Goal: Task Accomplishment & Management: Manage account settings

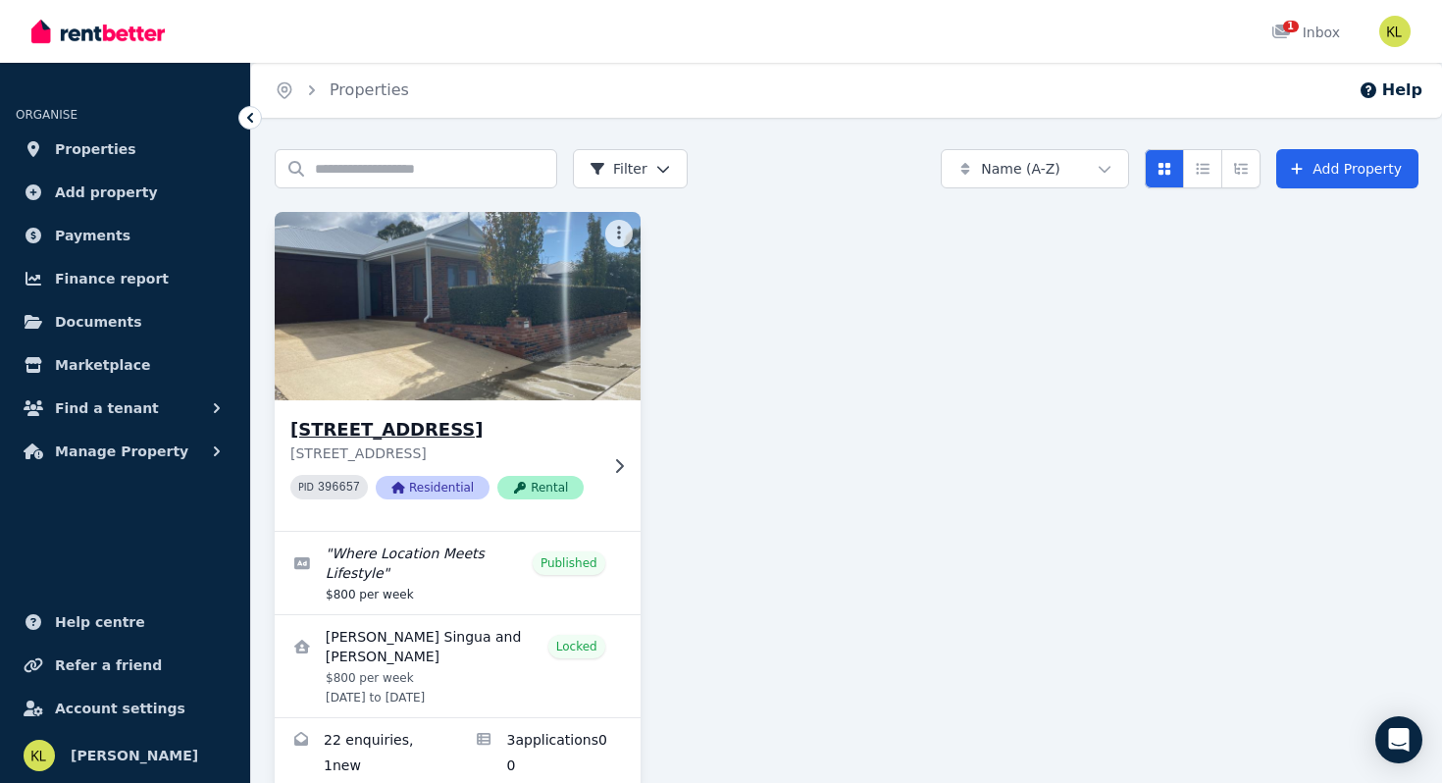
scroll to position [43, 0]
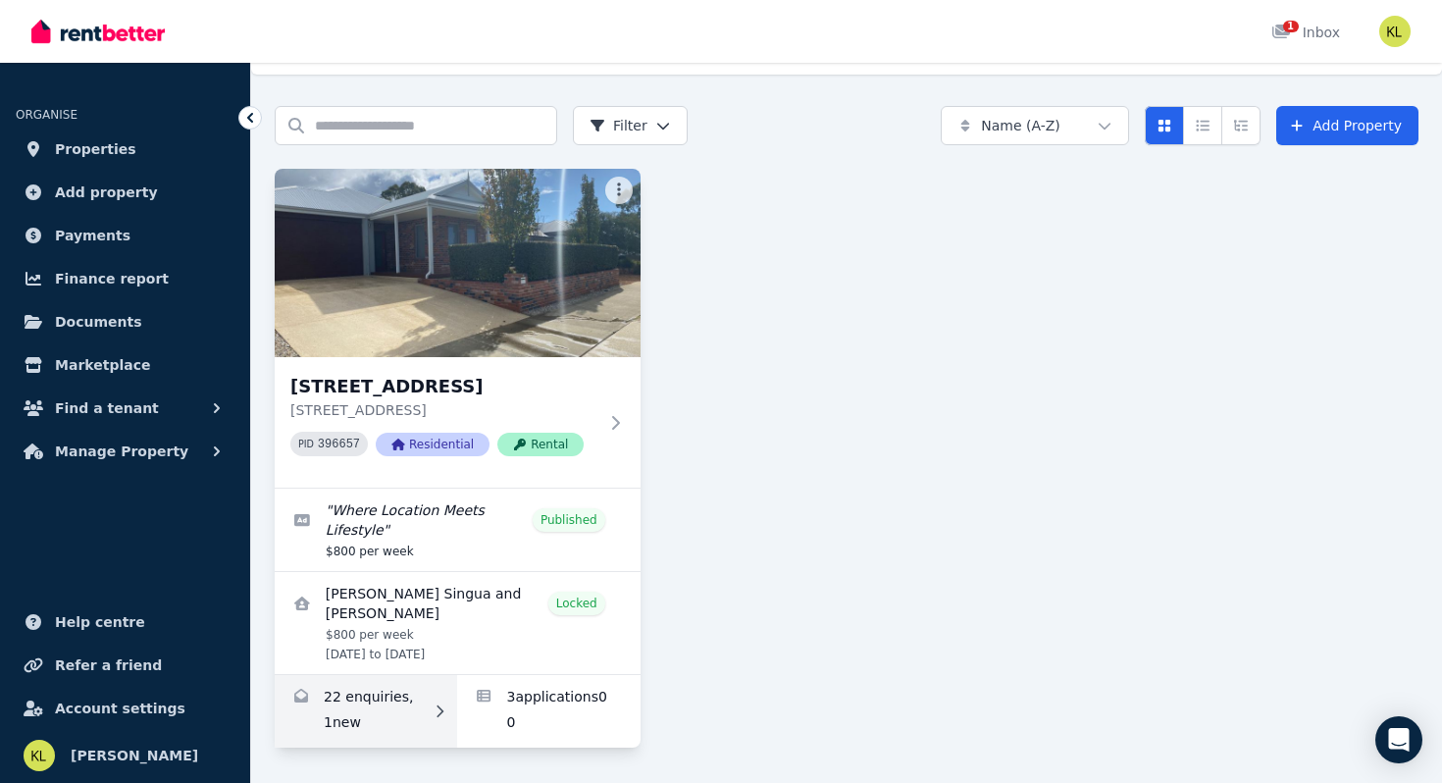
click at [353, 707] on link "Enquiries for 20 Pinehurst Cres, Dunsborough" at bounding box center [366, 711] width 182 height 73
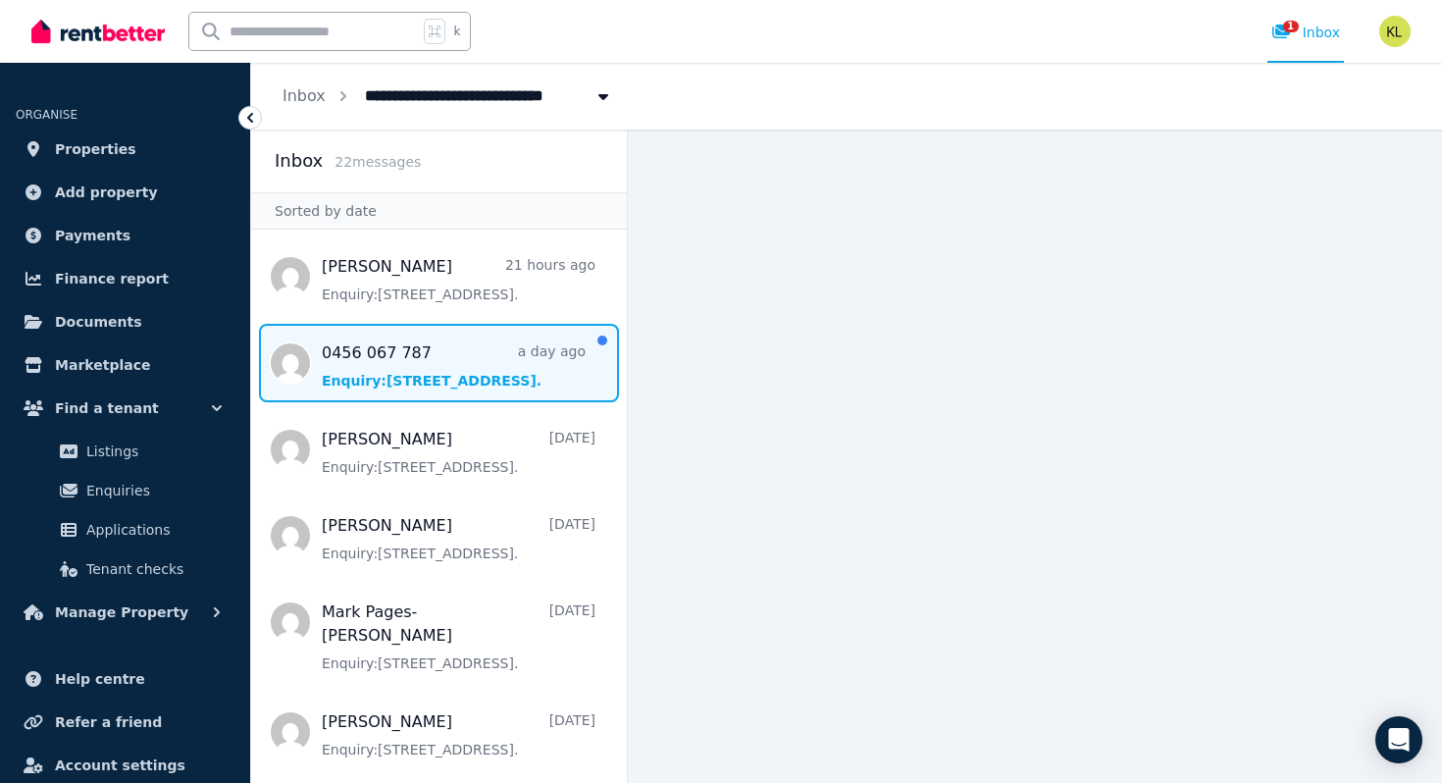
click at [420, 358] on span "Message list" at bounding box center [439, 363] width 376 height 78
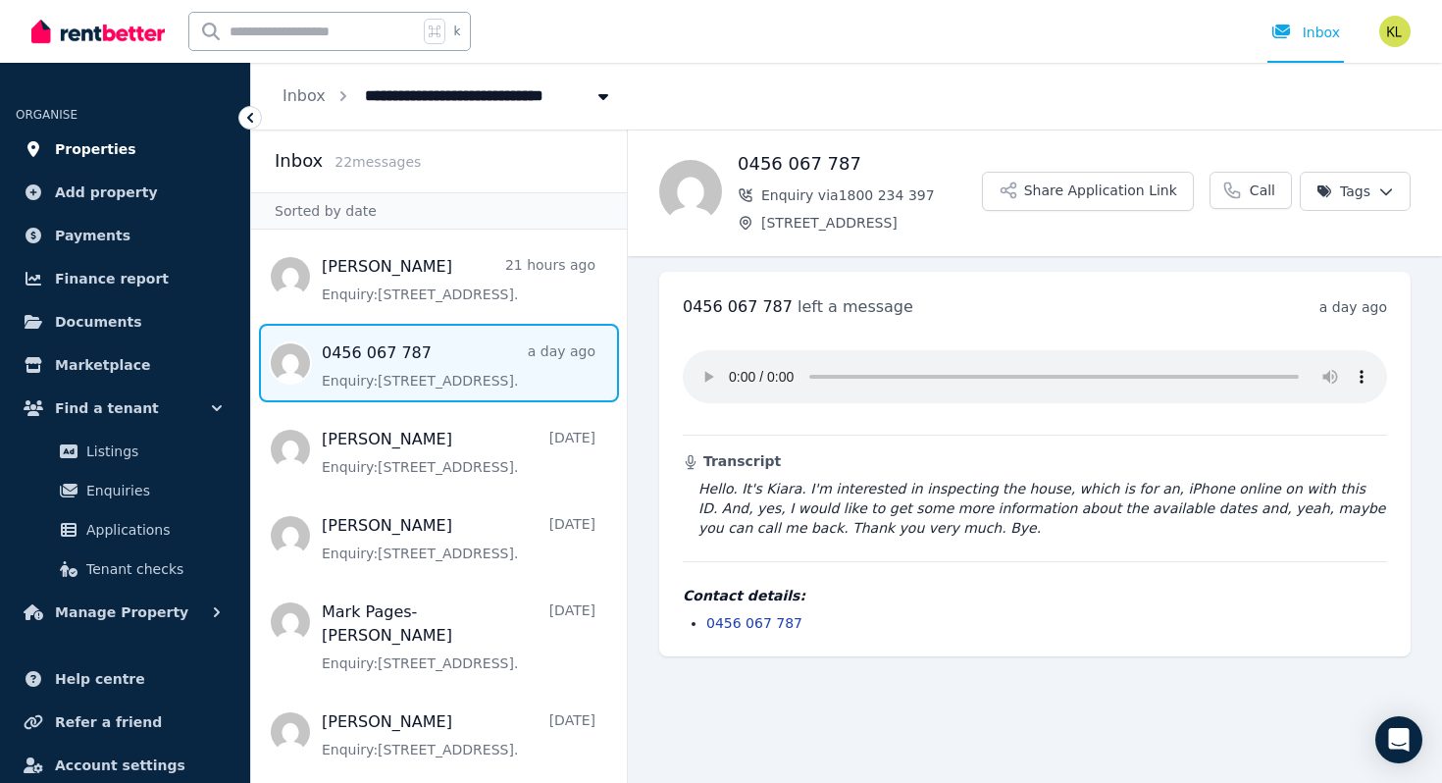
click at [98, 159] on span "Properties" at bounding box center [95, 149] width 81 height 24
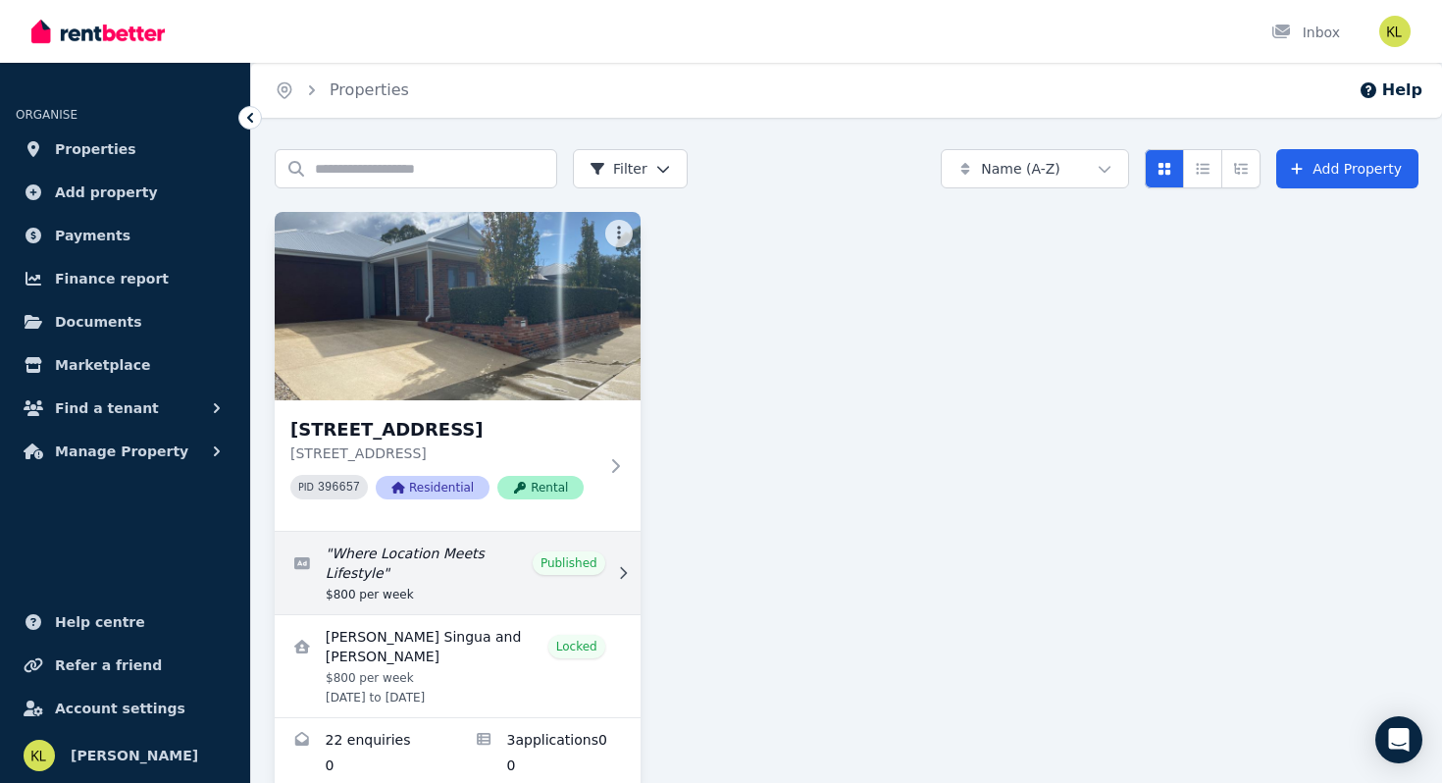
click at [448, 546] on link "Edit listing: Where Location Meets Lifestyle" at bounding box center [458, 573] width 366 height 82
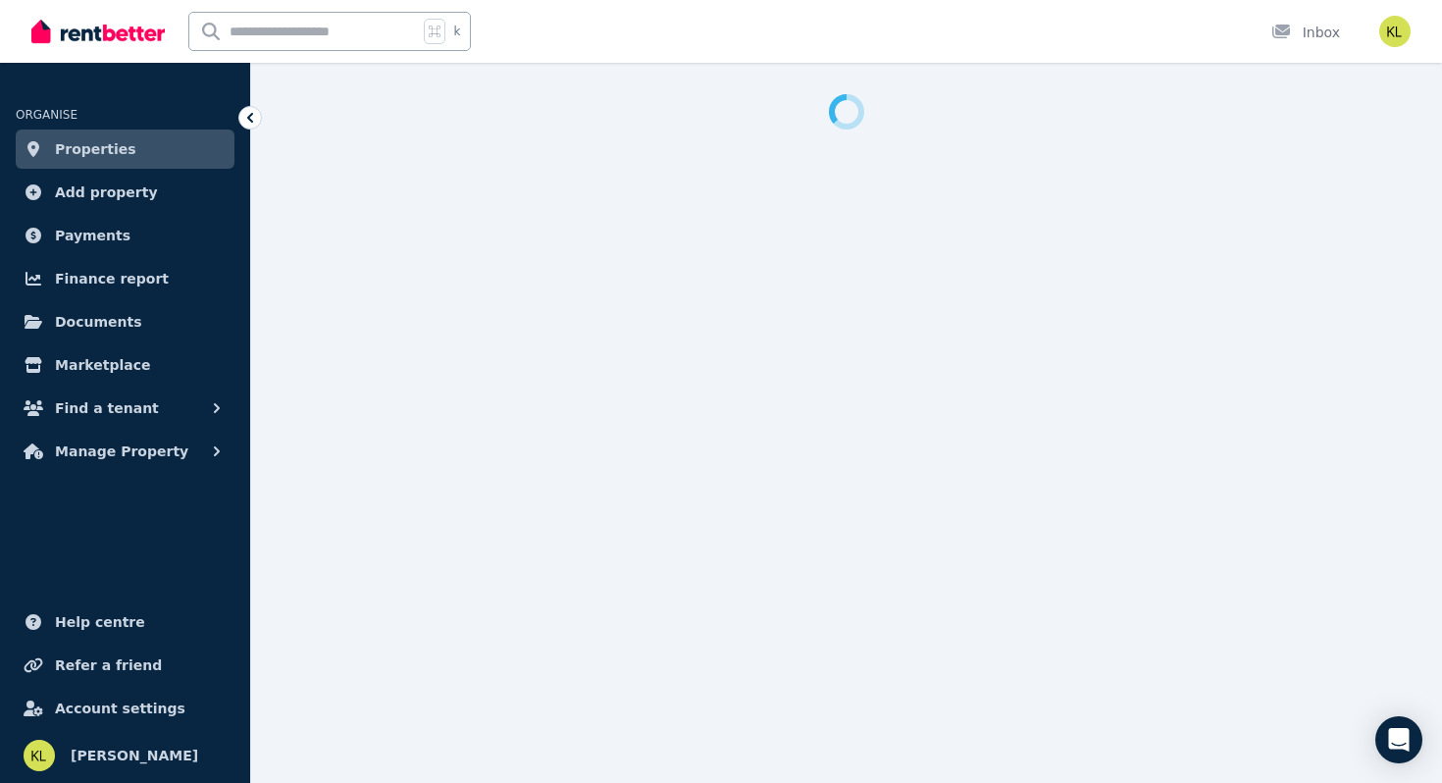
select select "**********"
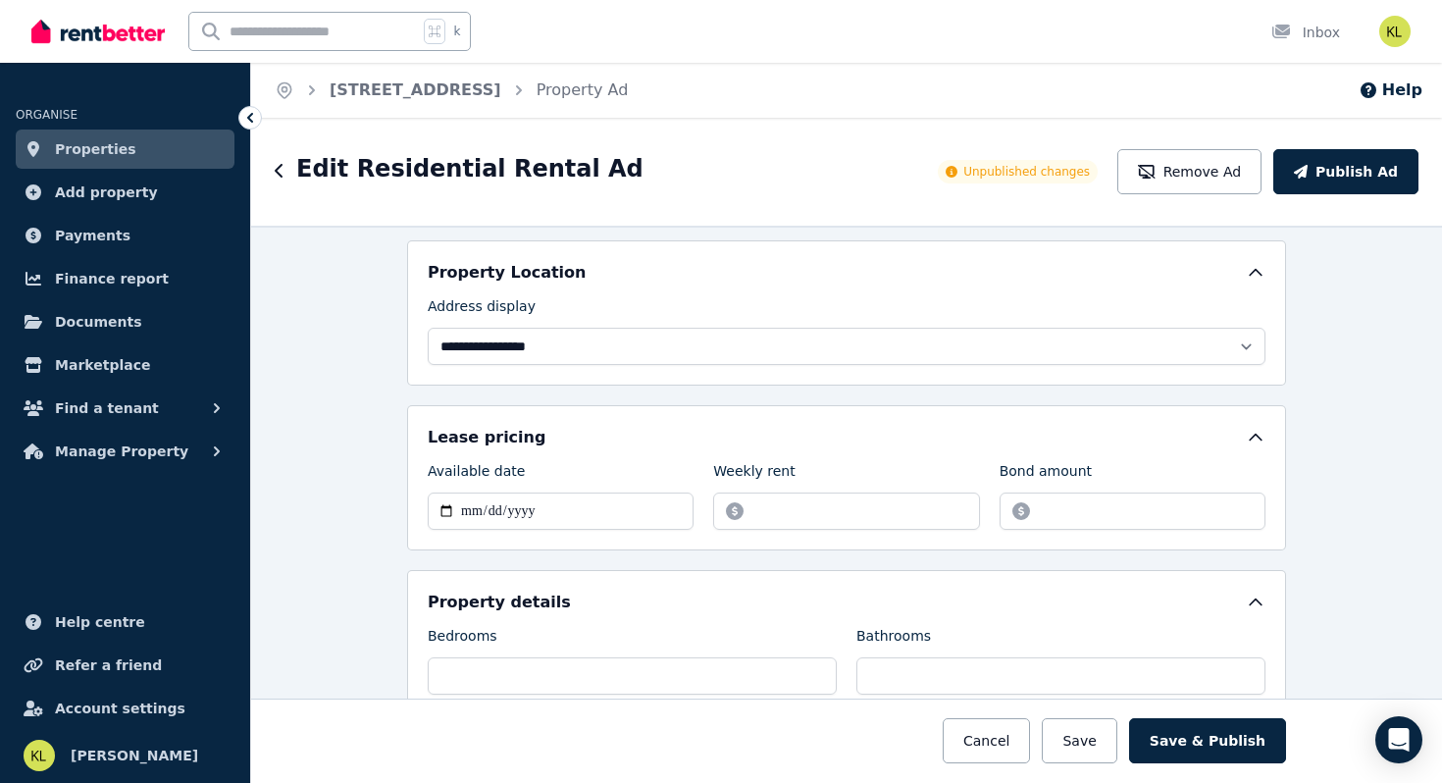
scroll to position [433, 0]
click at [1156, 167] on icon "button" at bounding box center [1147, 172] width 18 height 14
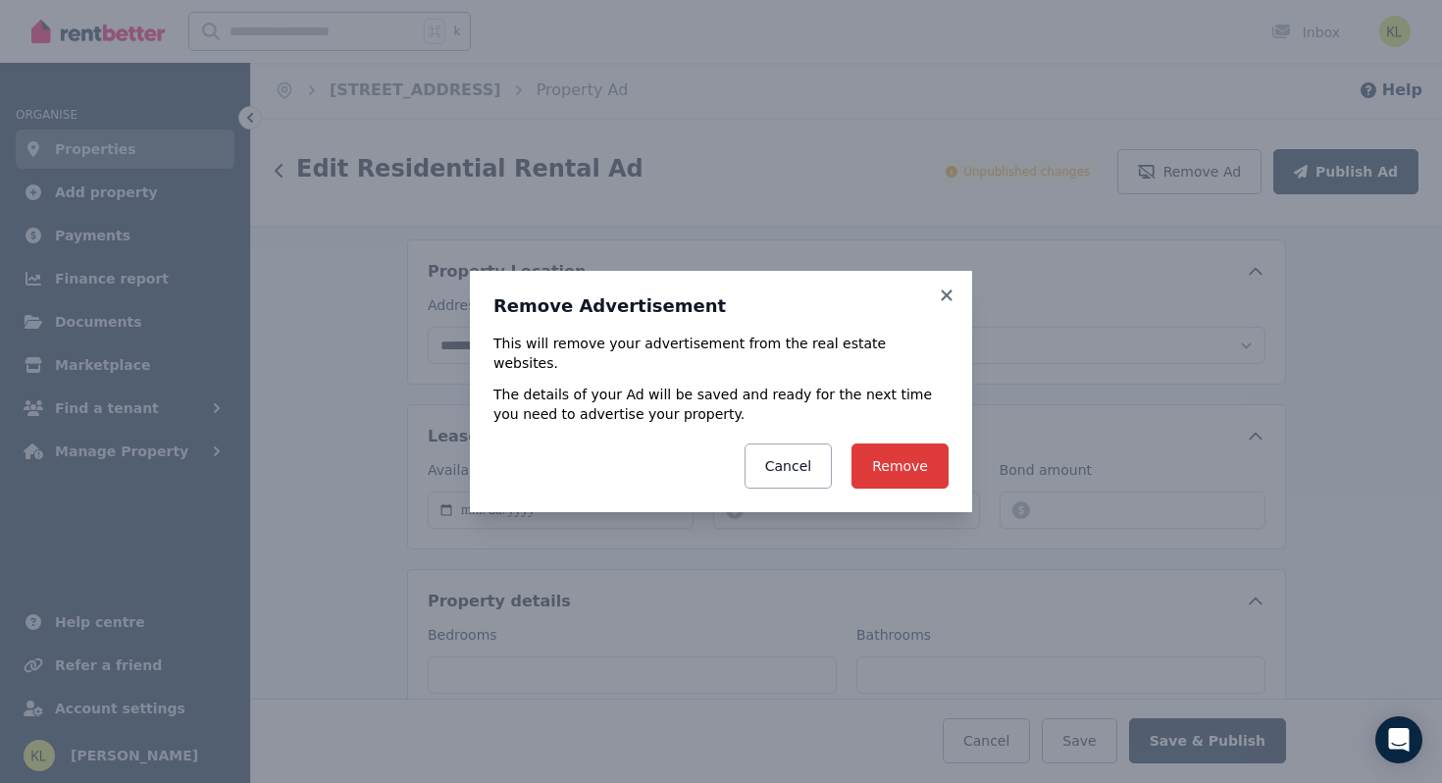
click at [902, 455] on button "Remove" at bounding box center [900, 465] width 97 height 45
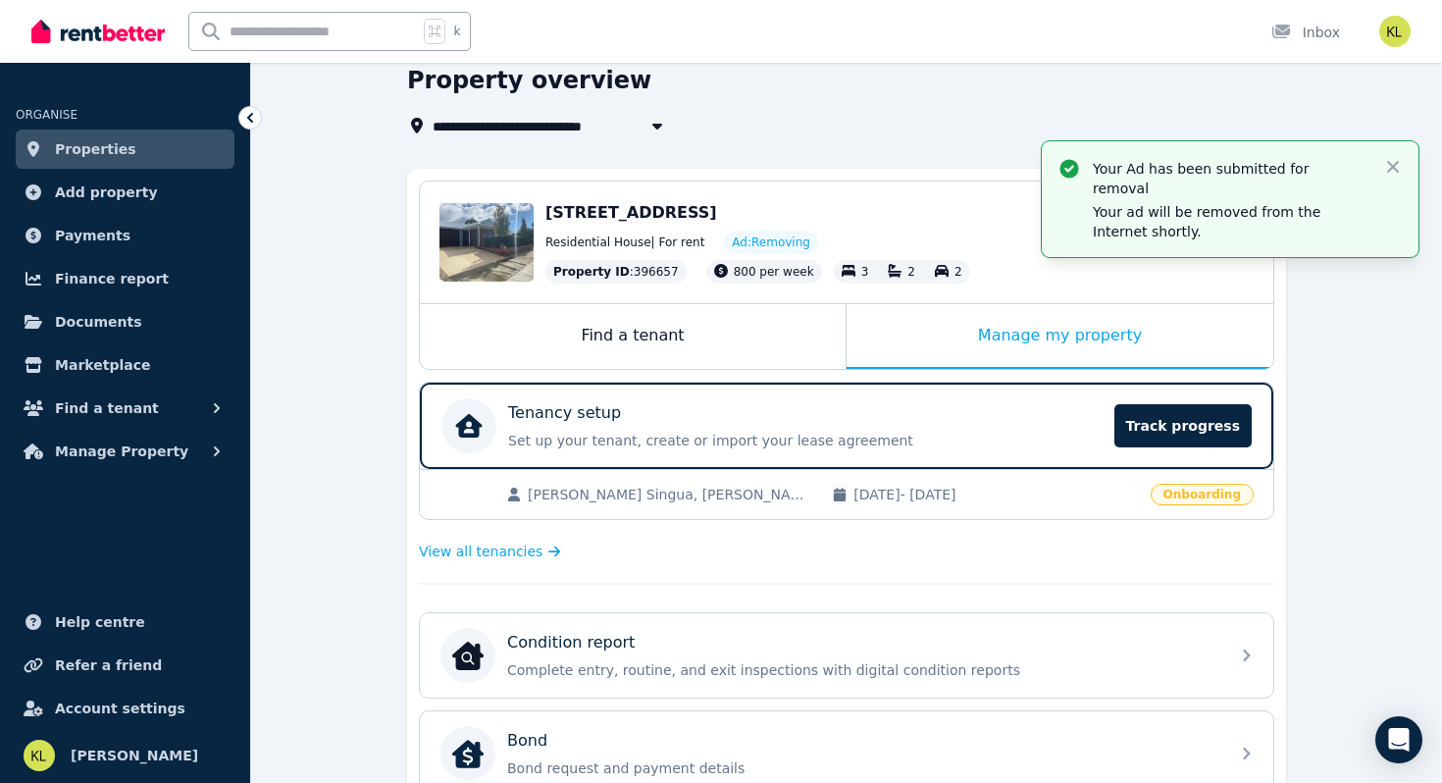
scroll to position [99, 0]
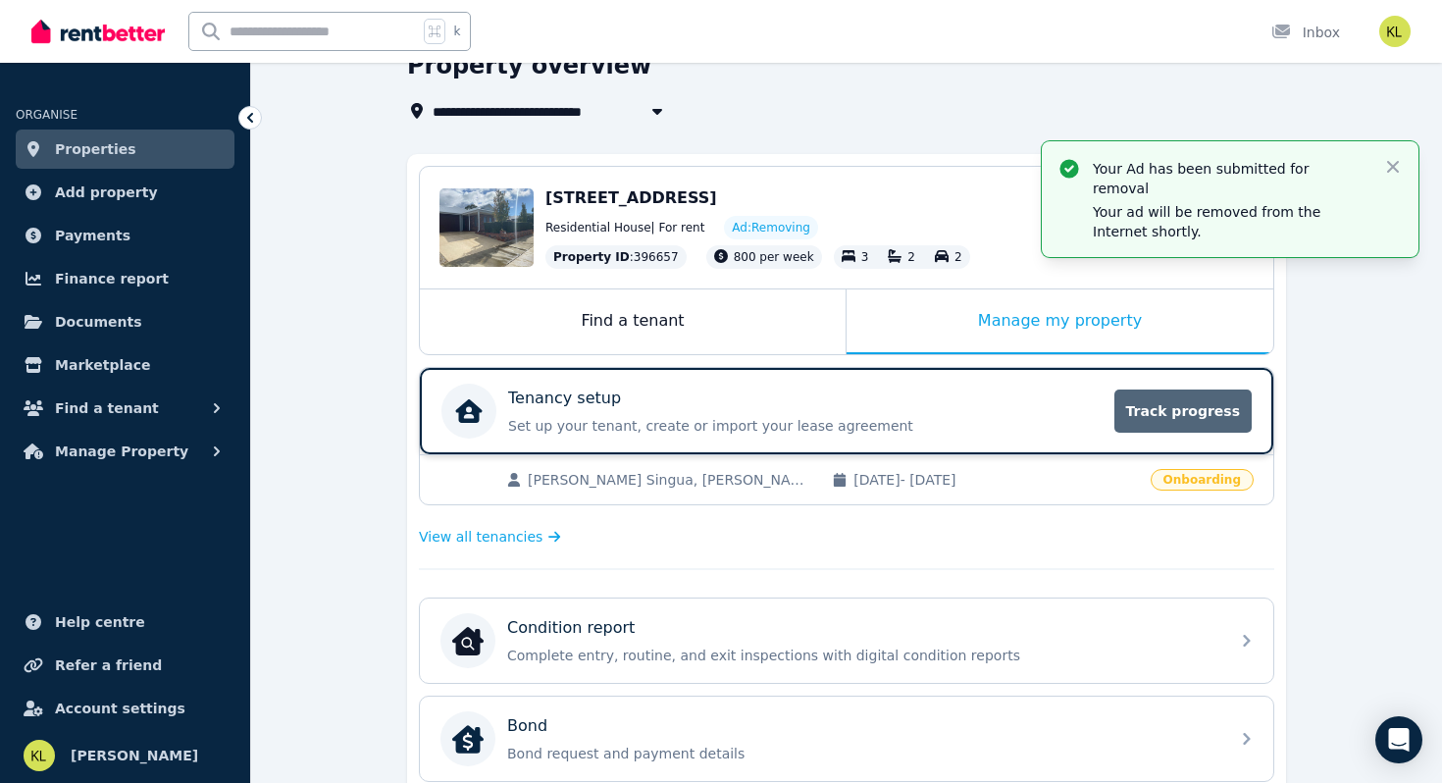
click at [1150, 405] on span "Track progress" at bounding box center [1183, 410] width 137 height 43
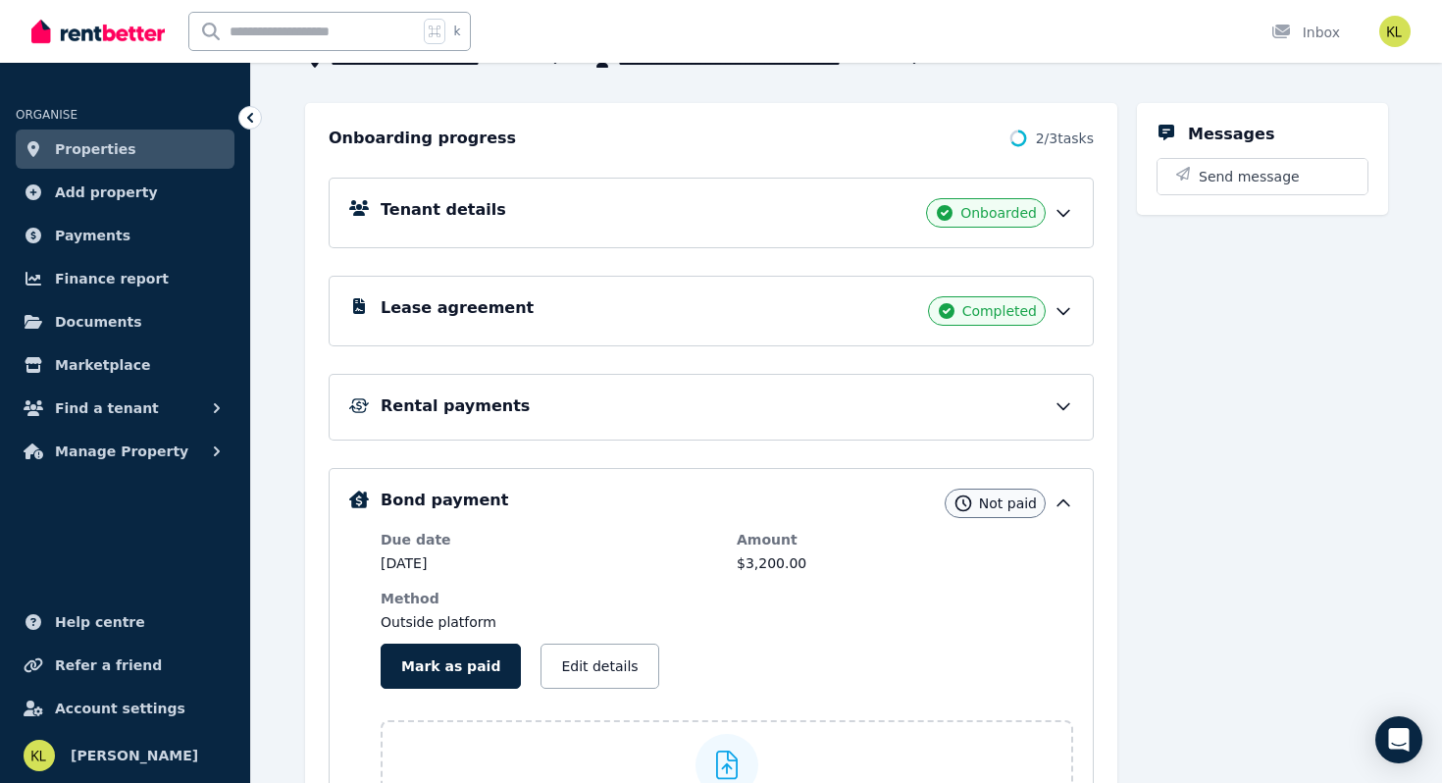
scroll to position [193, 0]
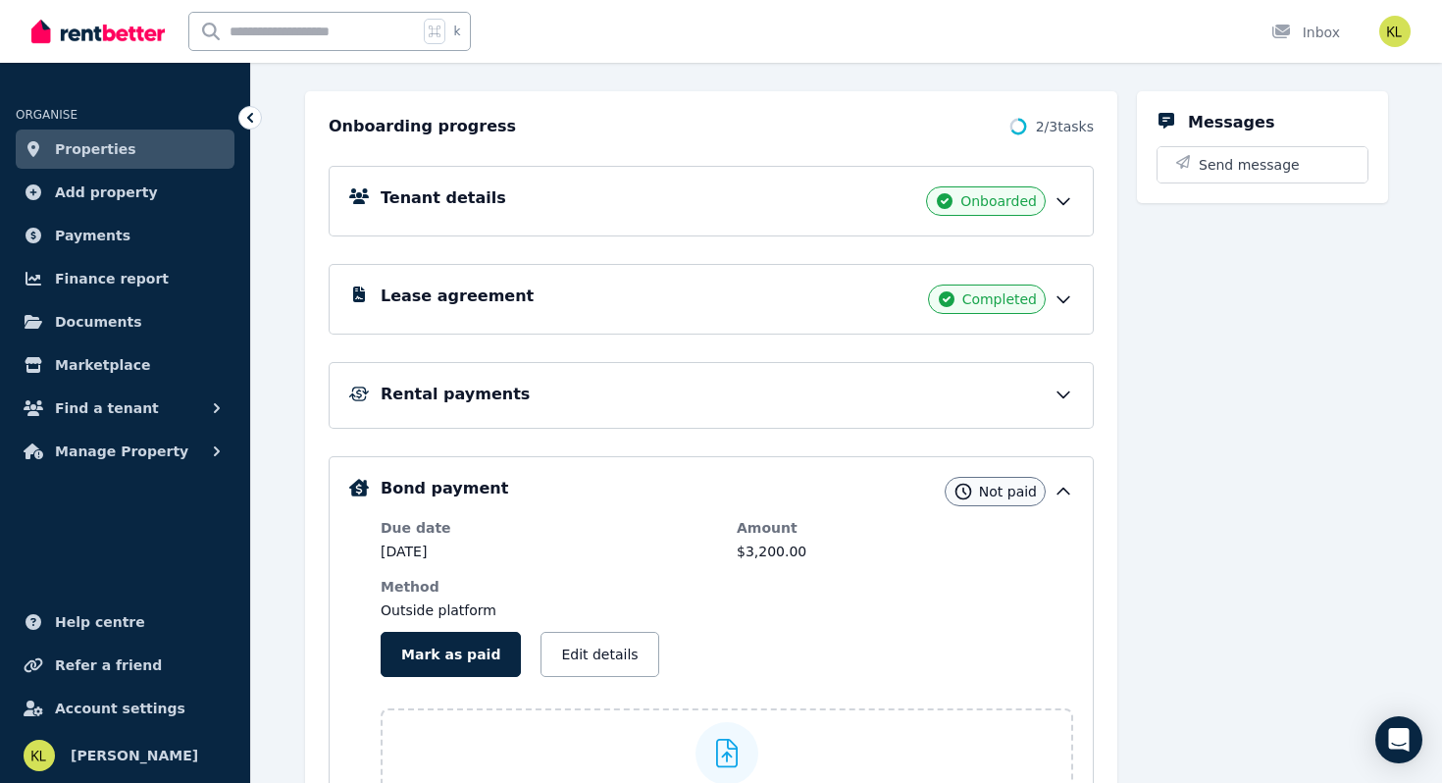
click at [1068, 490] on icon at bounding box center [1064, 492] width 20 height 20
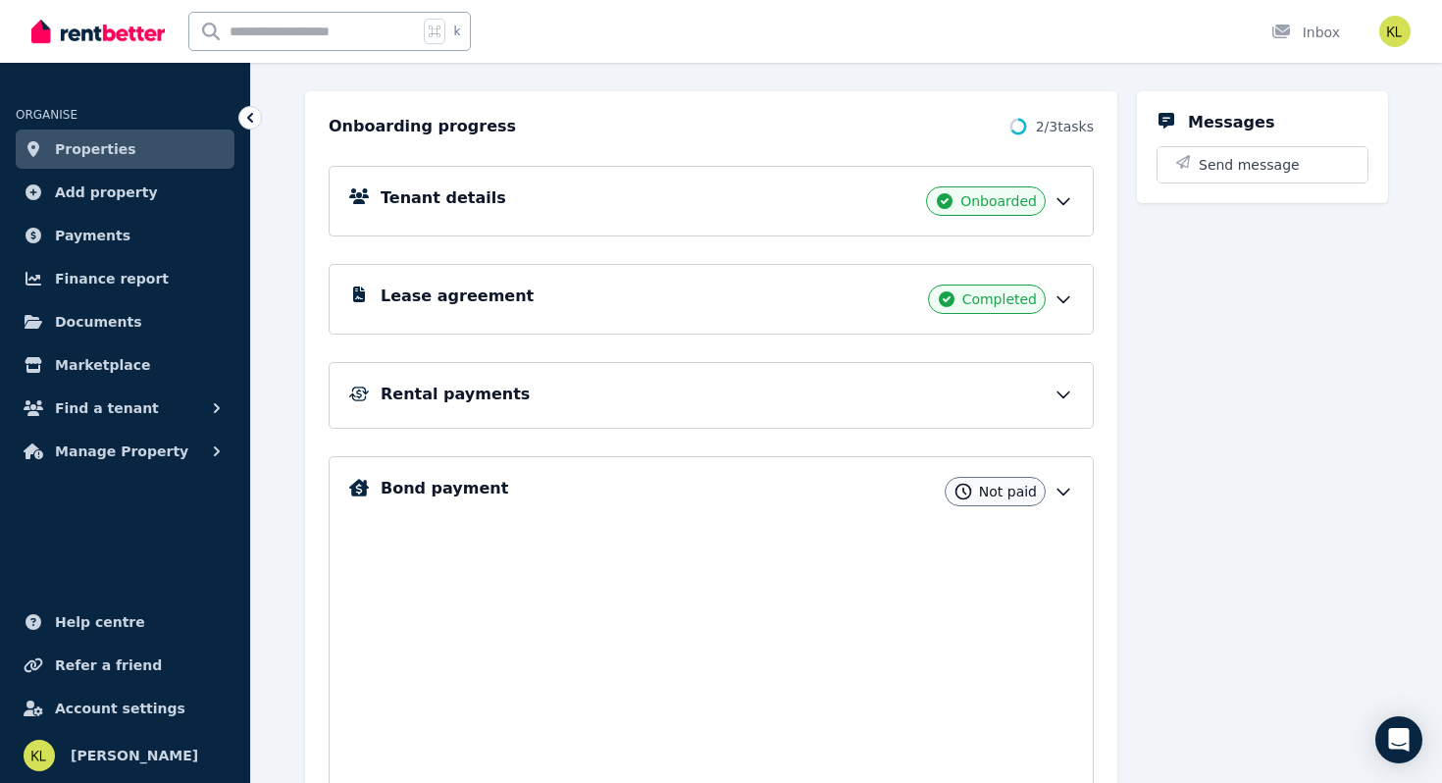
scroll to position [31, 0]
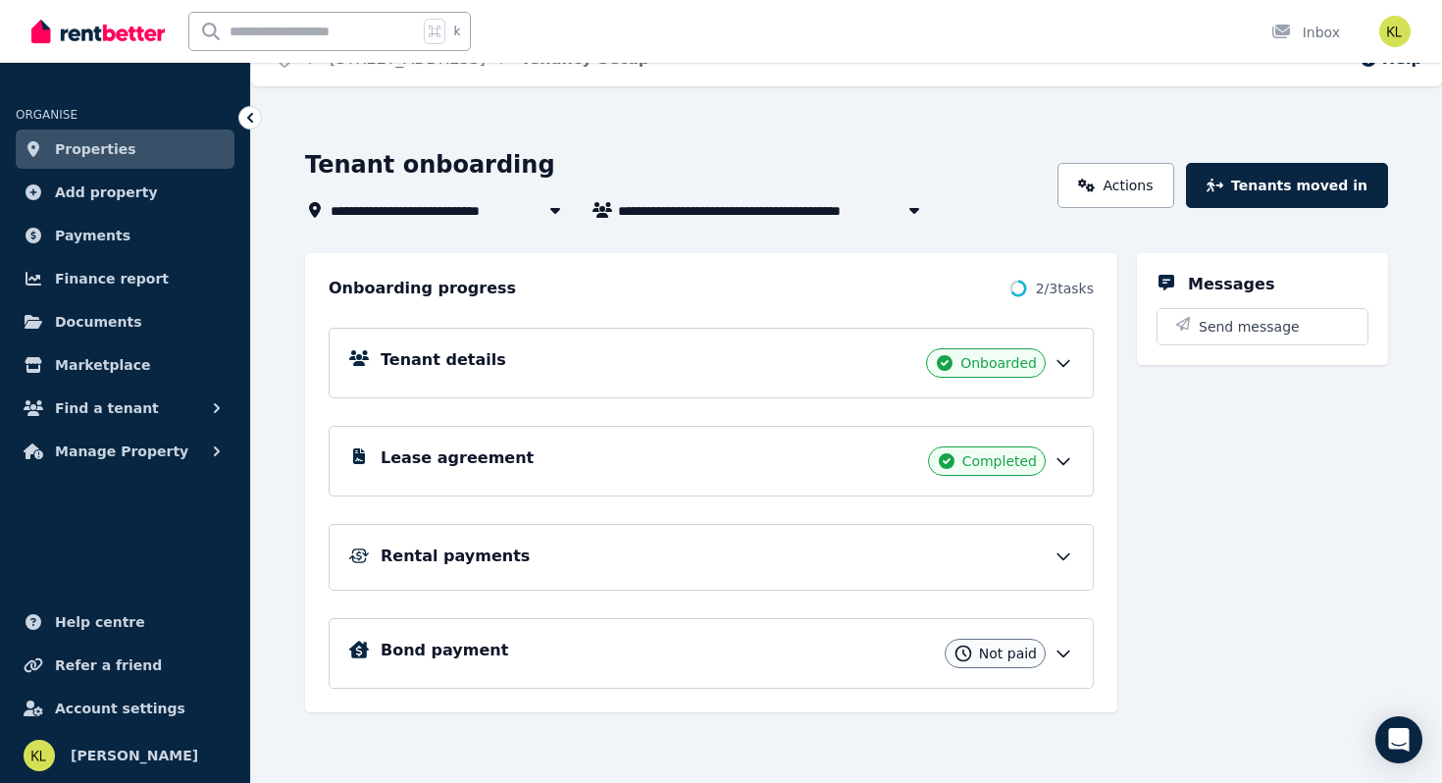
click at [1063, 652] on icon at bounding box center [1064, 654] width 20 height 20
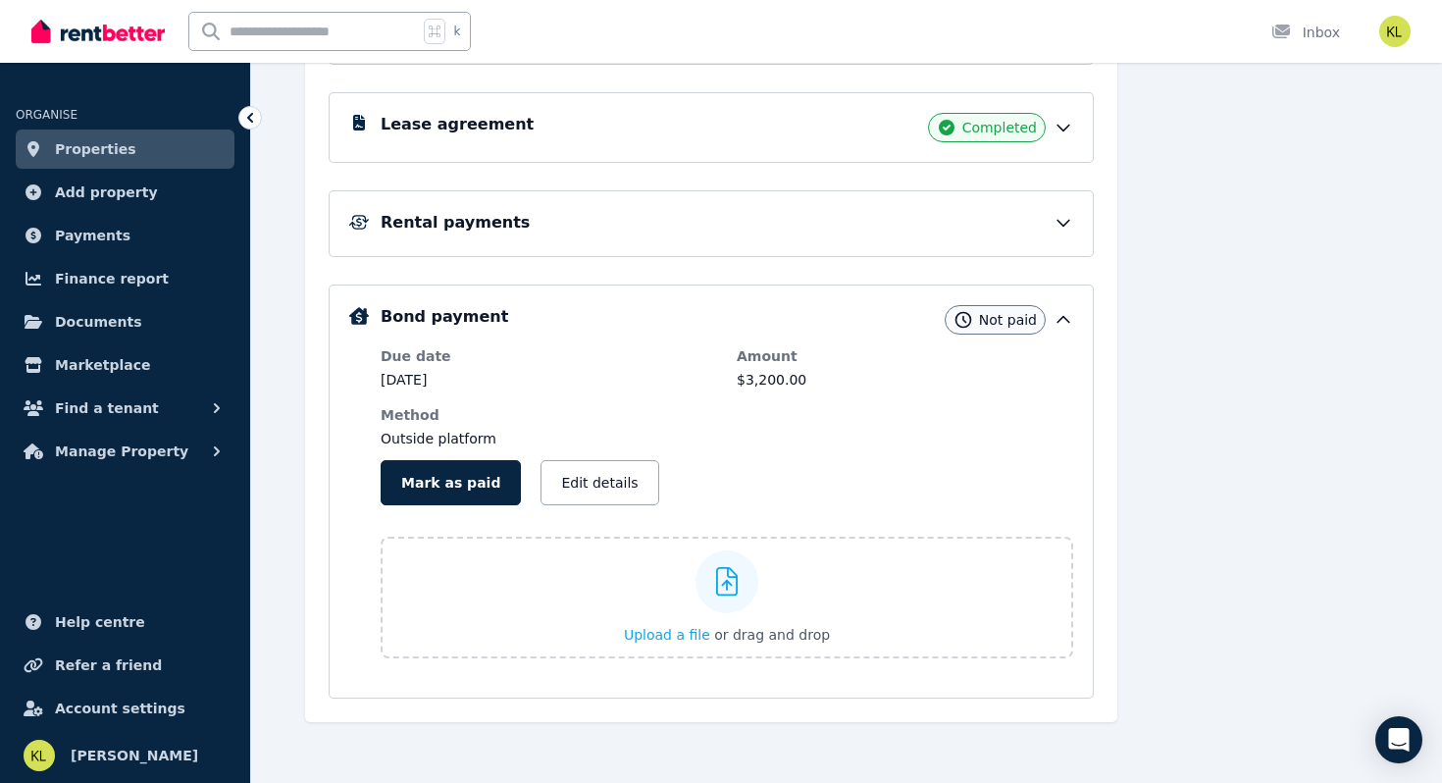
scroll to position [371, 0]
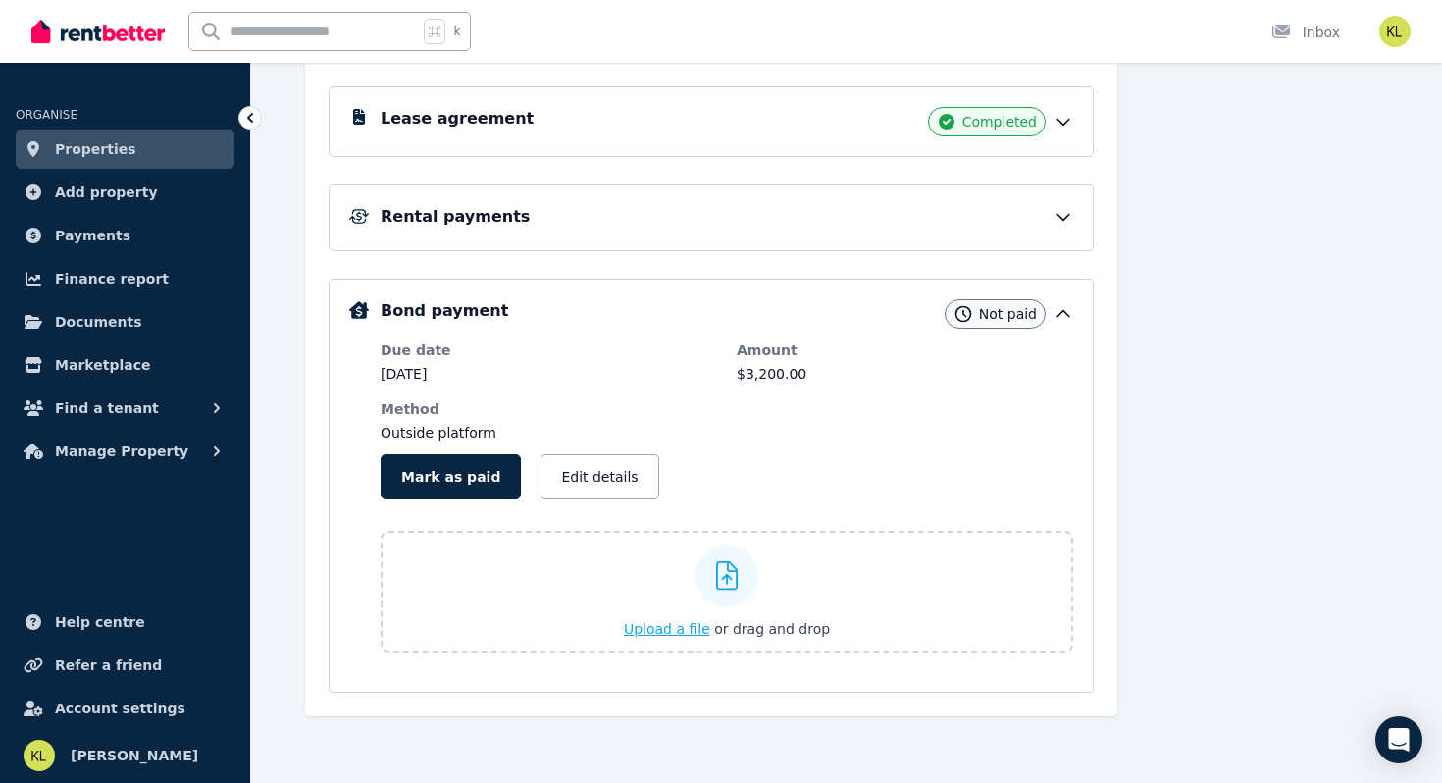
click at [661, 632] on span "Upload a file" at bounding box center [667, 629] width 86 height 16
click at [657, 629] on span "Upload a file" at bounding box center [667, 629] width 86 height 16
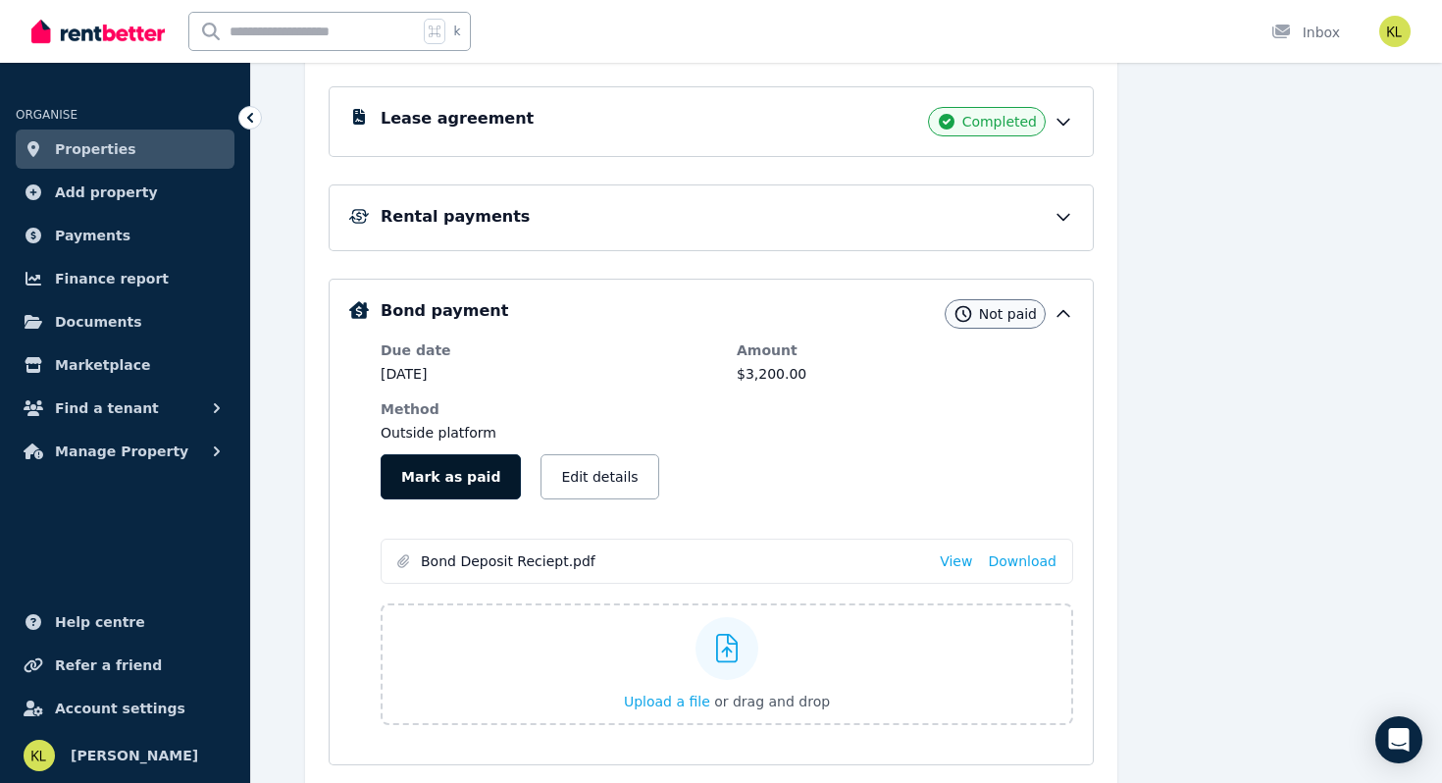
click at [460, 481] on button "Mark as paid" at bounding box center [451, 476] width 140 height 45
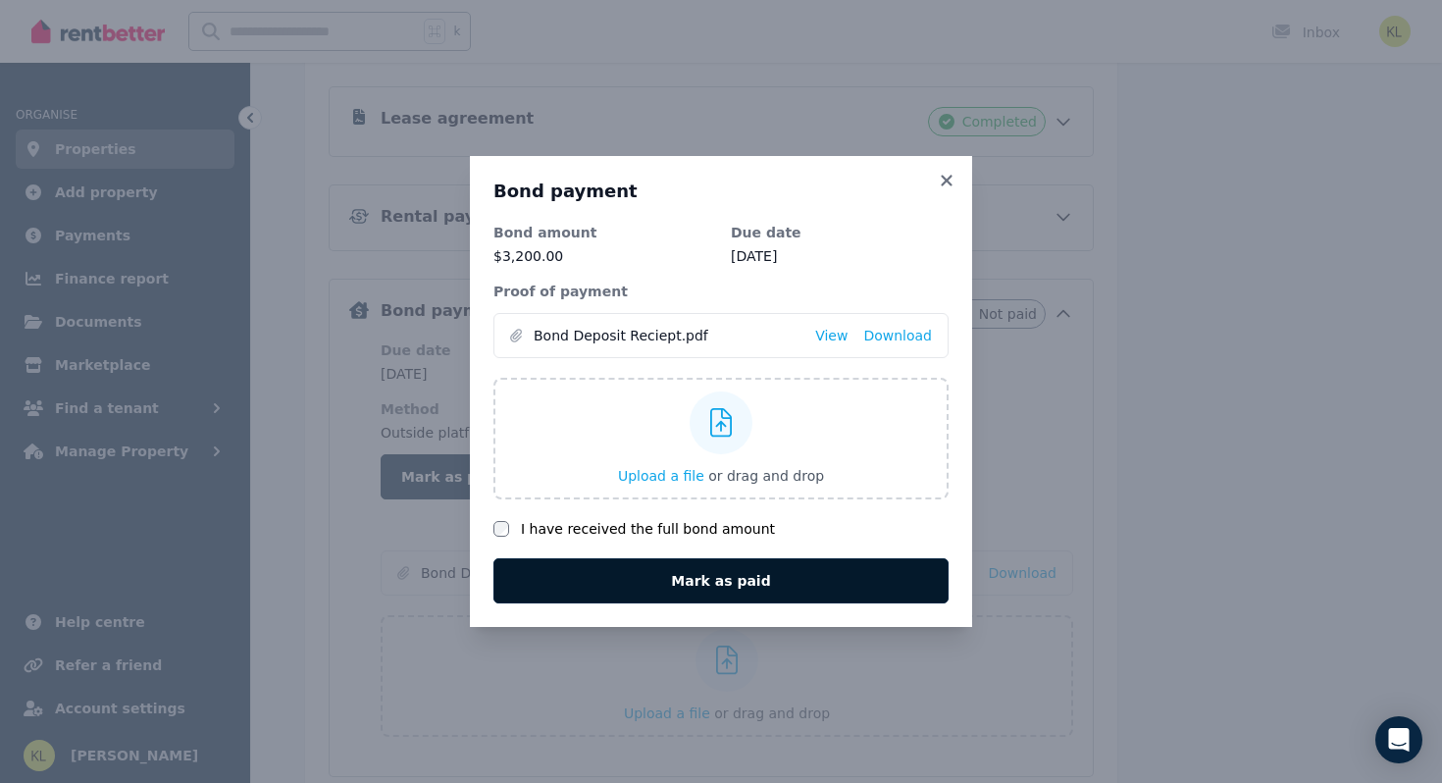
click at [636, 579] on button "Mark as paid" at bounding box center [720, 580] width 455 height 45
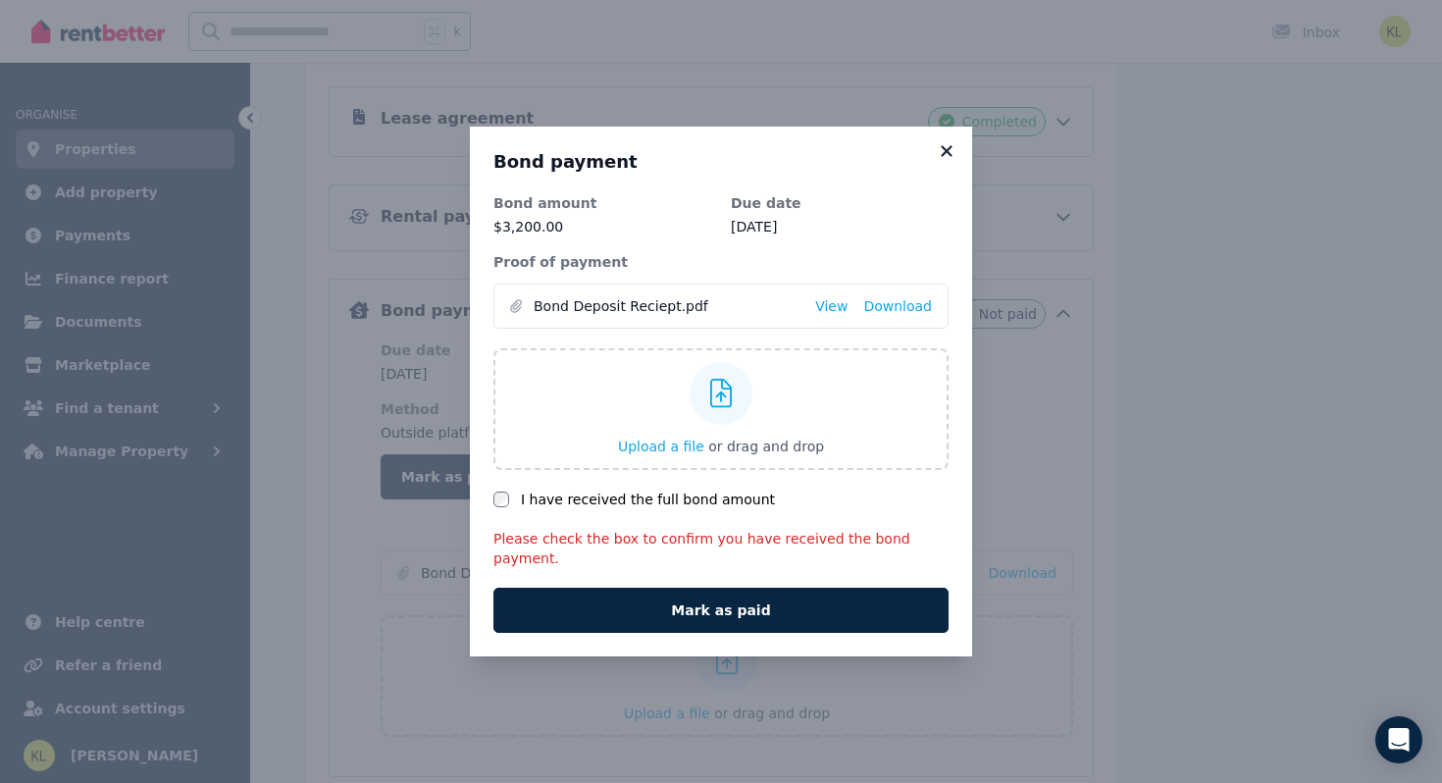
click at [944, 156] on icon at bounding box center [946, 150] width 11 height 11
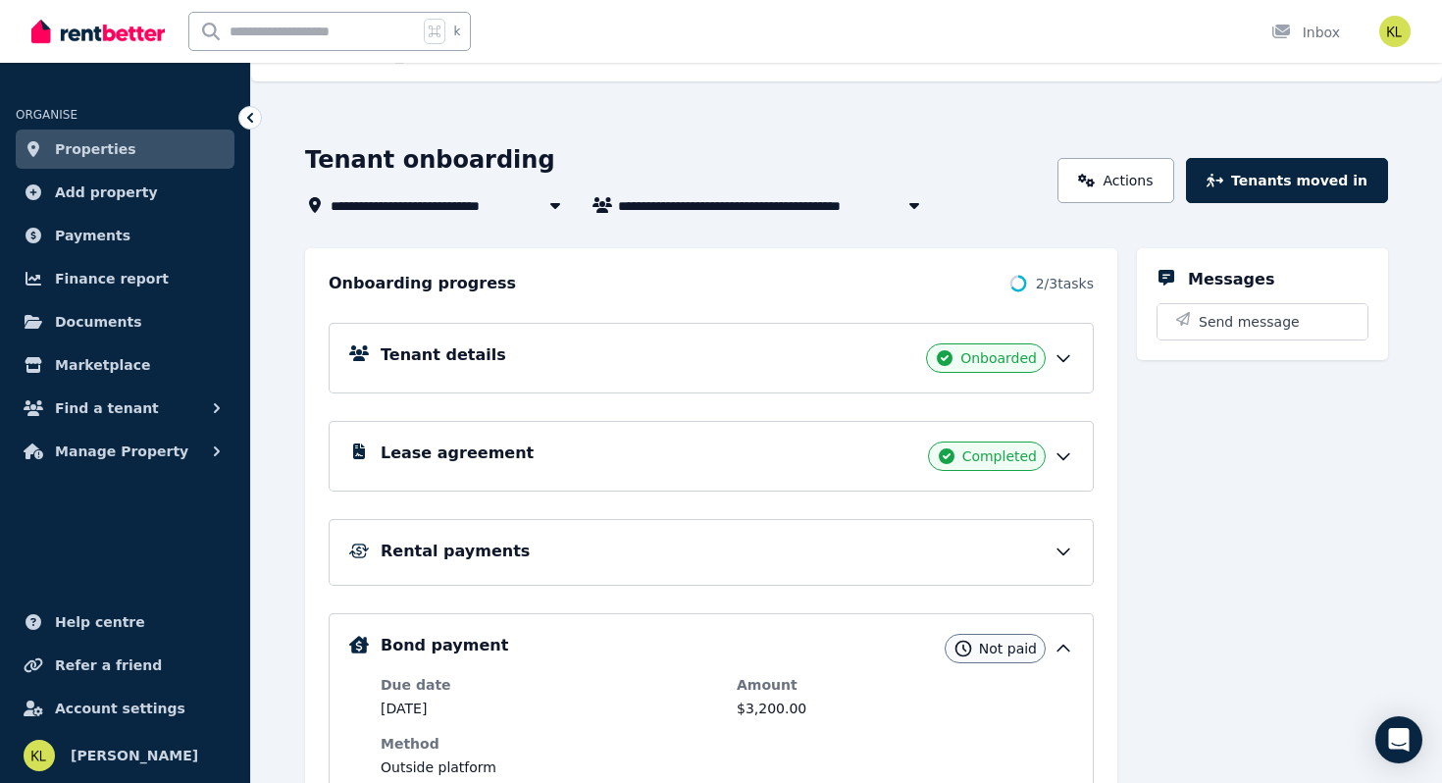
scroll to position [0, 0]
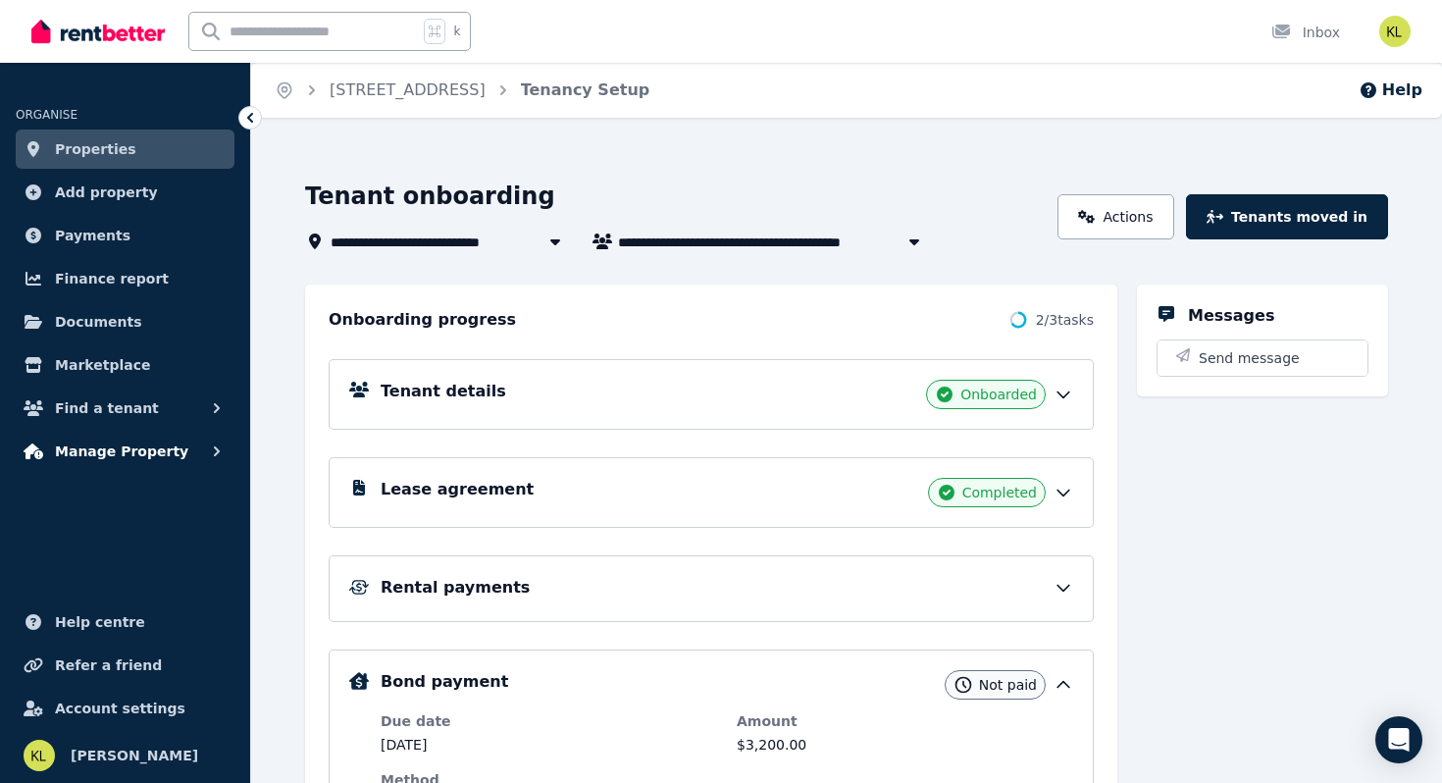
click at [90, 458] on span "Manage Property" at bounding box center [121, 452] width 133 height 24
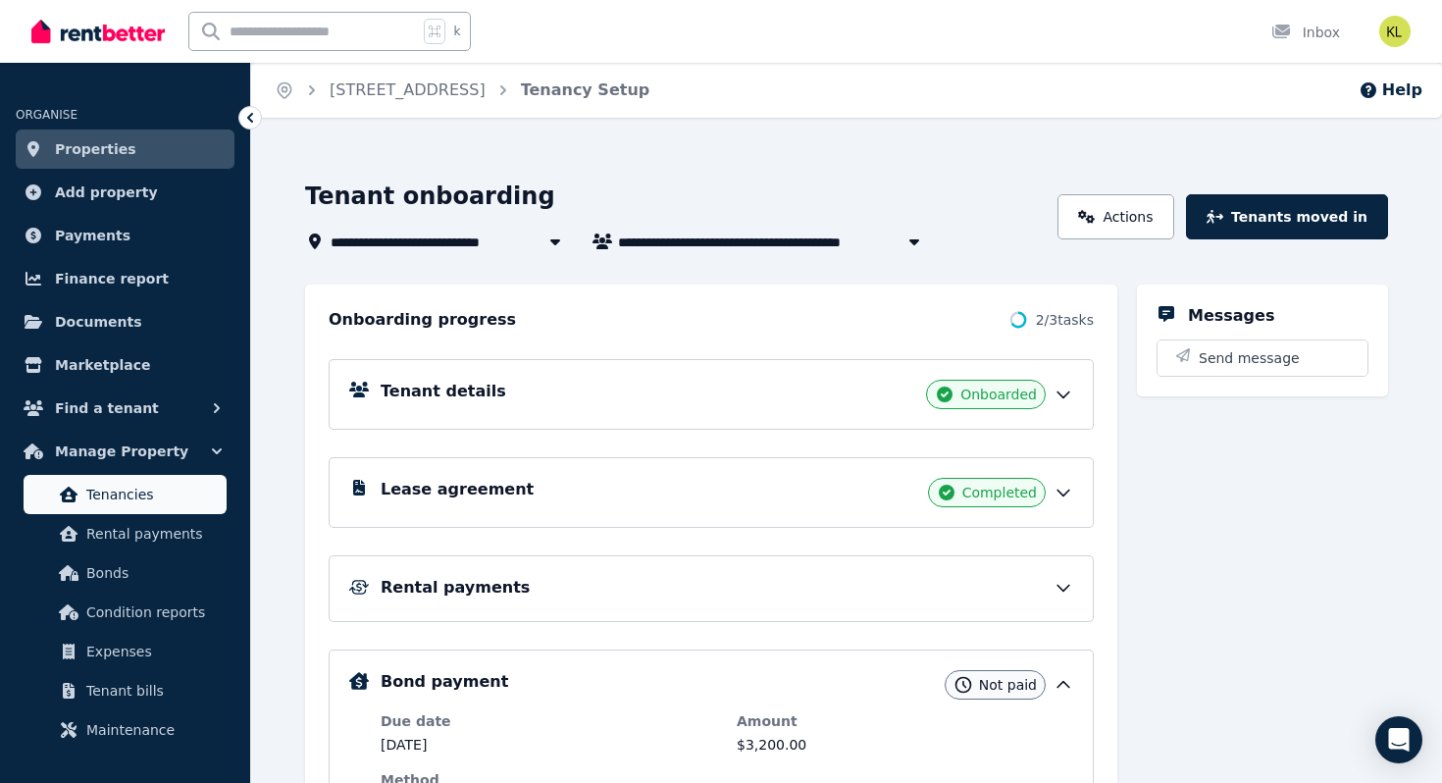
click at [153, 496] on span "Tenancies" at bounding box center [152, 495] width 132 height 24
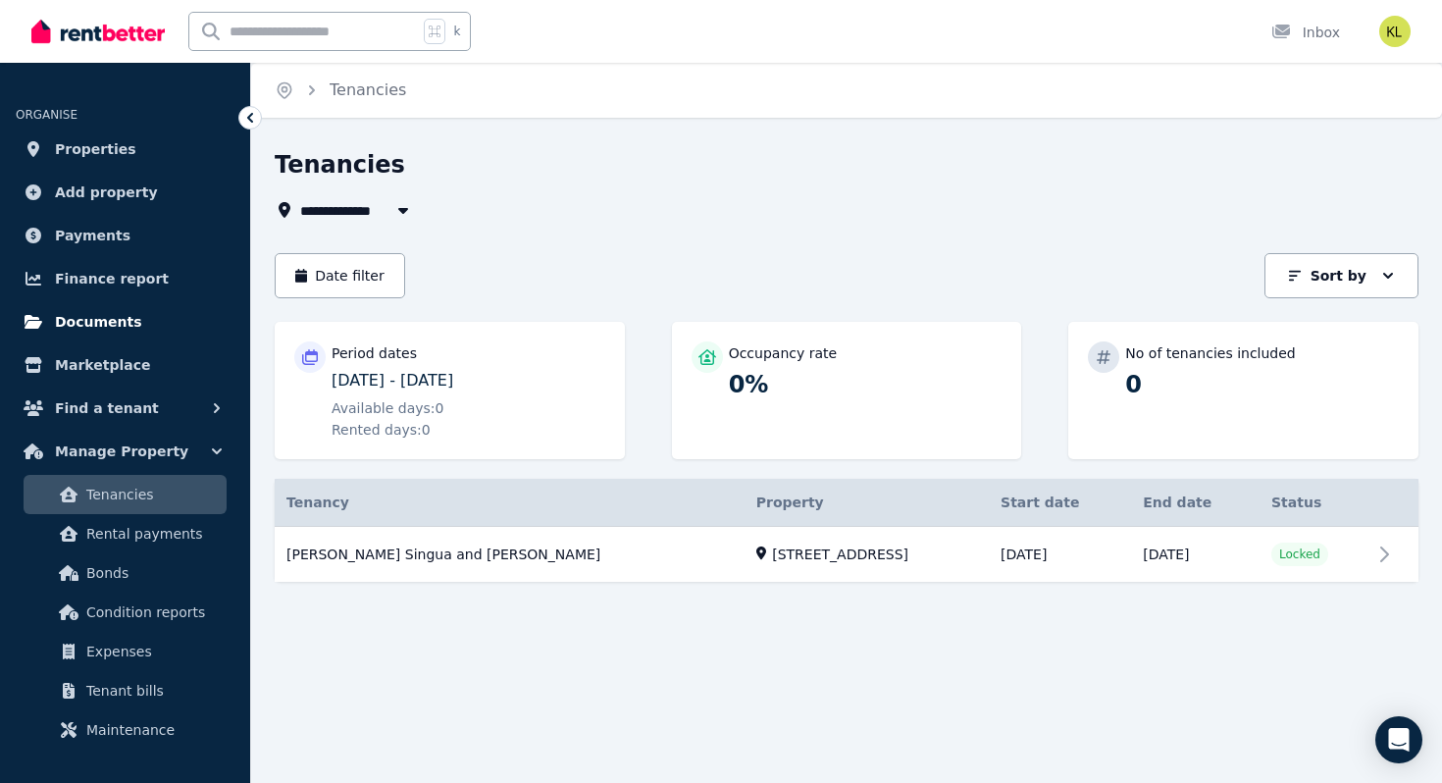
click at [97, 308] on link "Documents" at bounding box center [125, 321] width 219 height 39
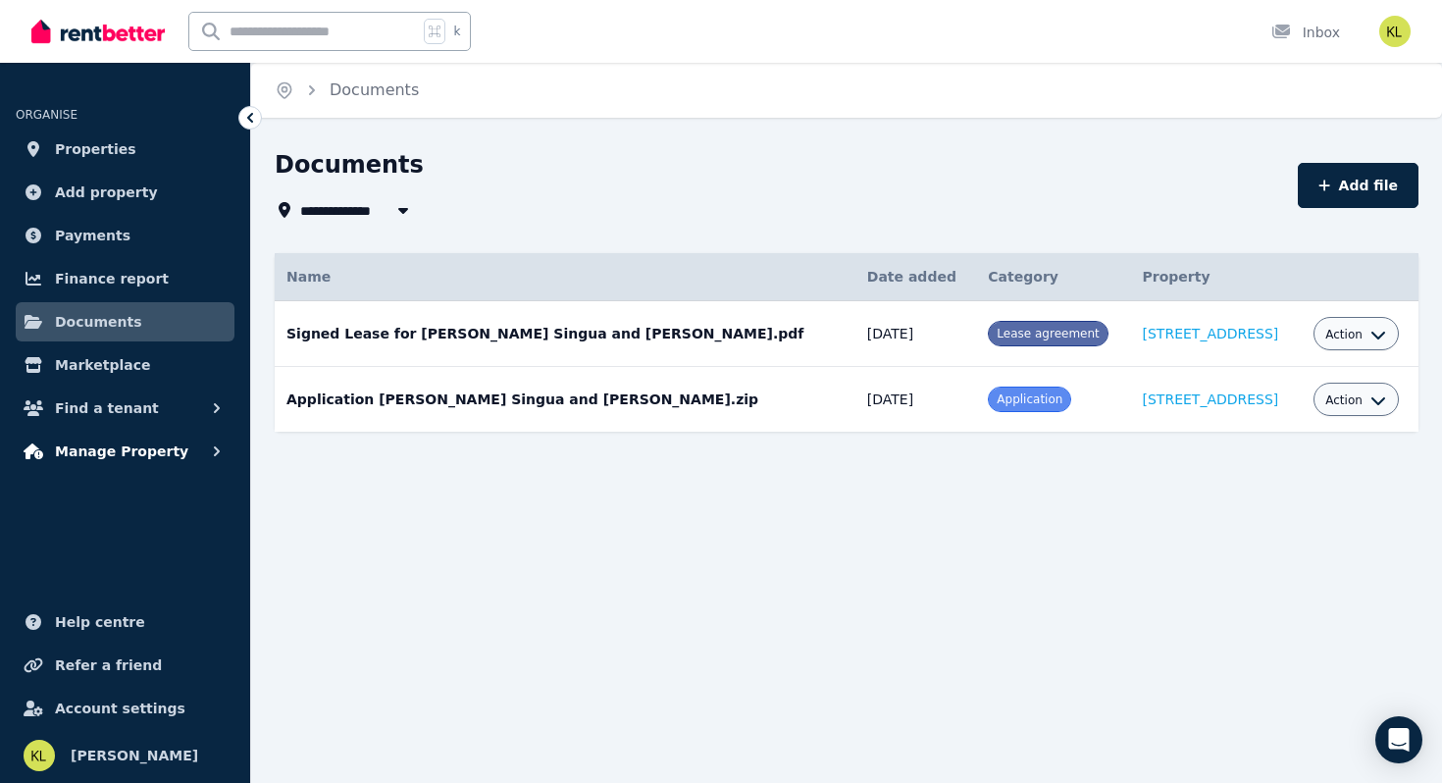
click at [100, 450] on span "Manage Property" at bounding box center [121, 452] width 133 height 24
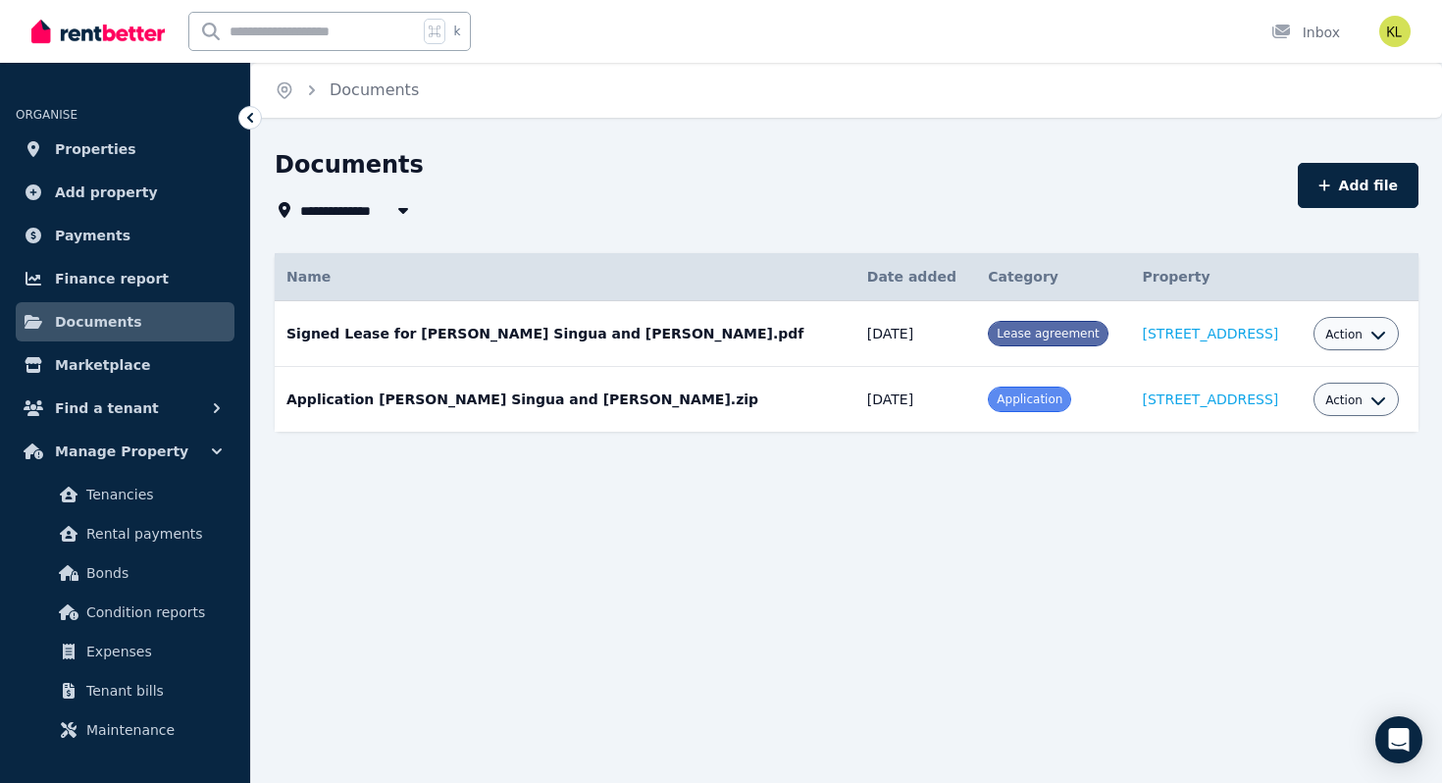
click at [250, 118] on icon at bounding box center [250, 118] width 6 height 10
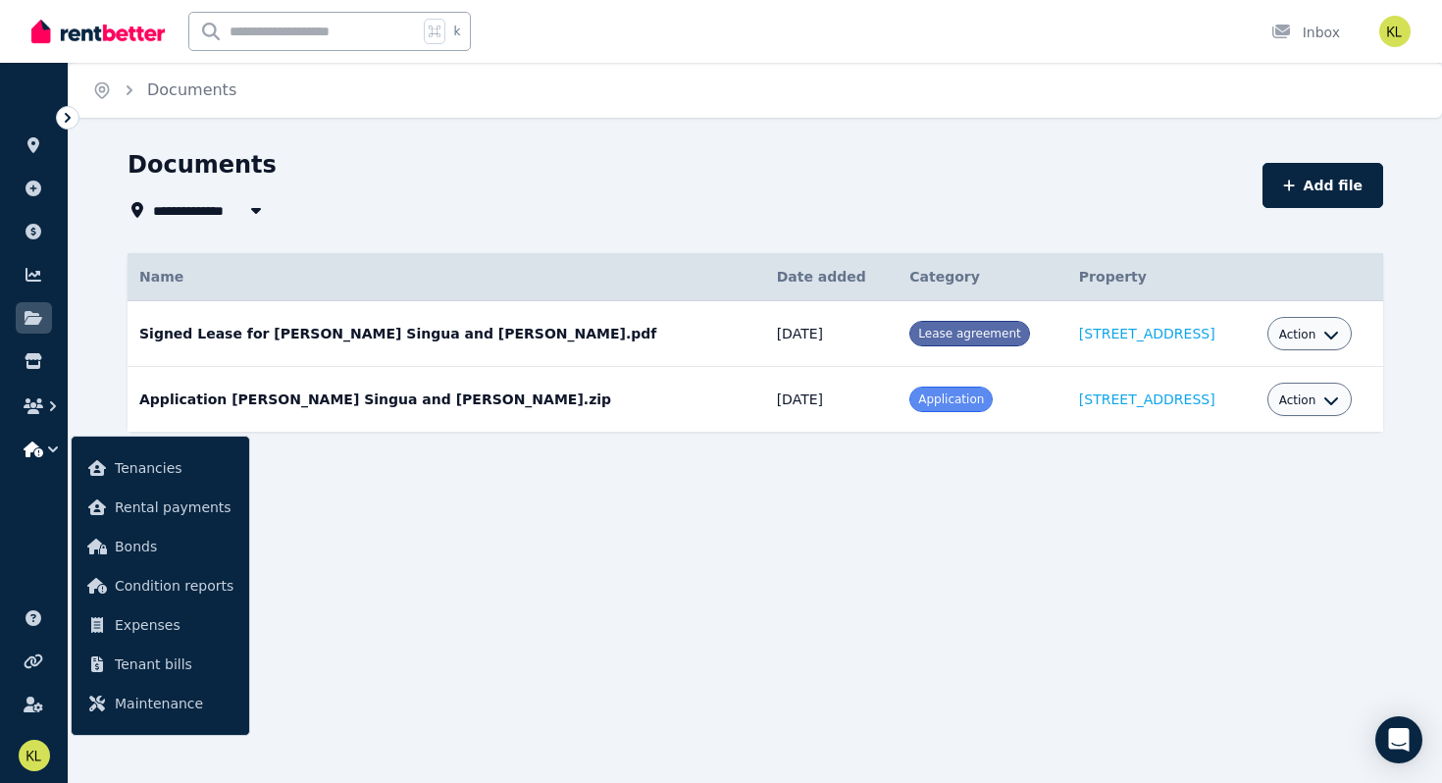
click at [64, 115] on icon at bounding box center [68, 118] width 20 height 20
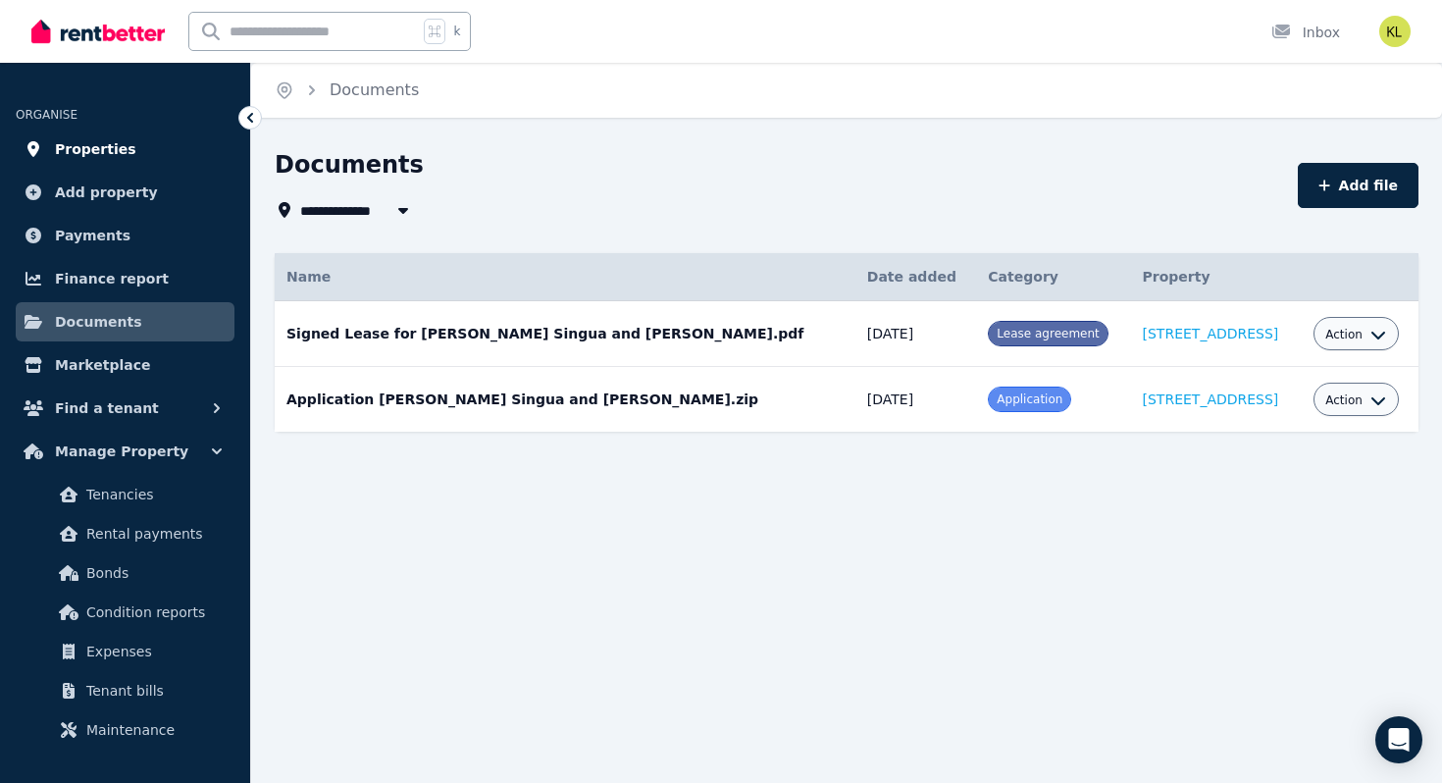
click at [100, 156] on span "Properties" at bounding box center [95, 149] width 81 height 24
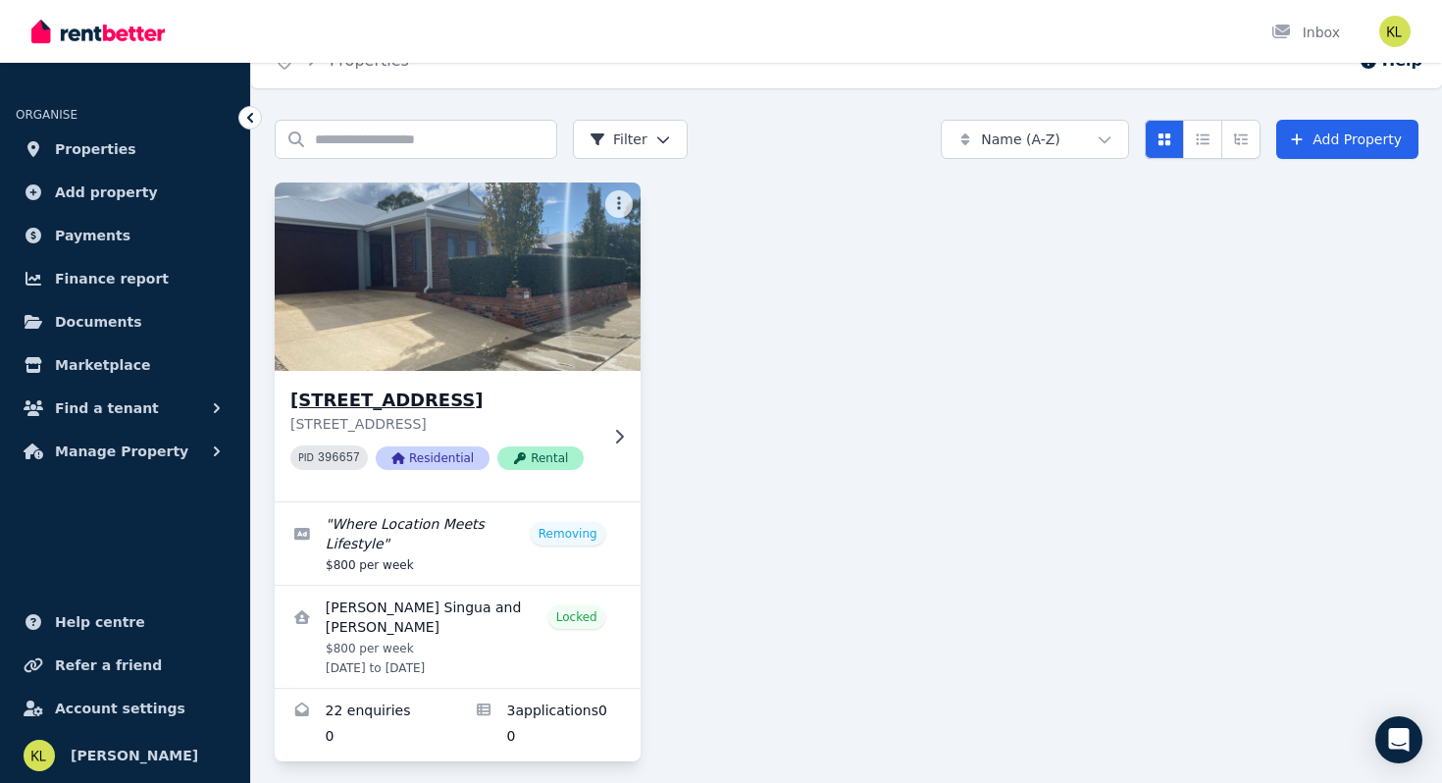
scroll to position [43, 0]
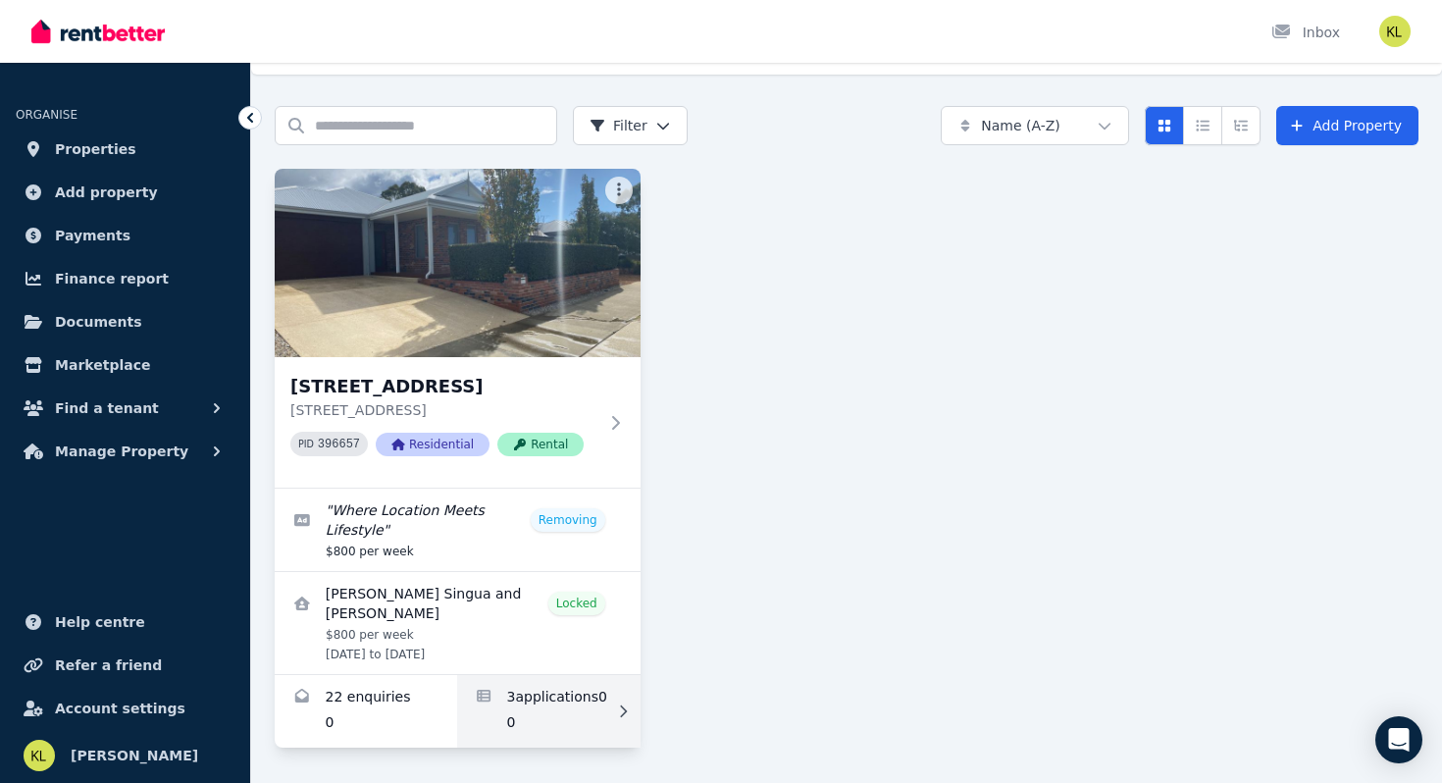
click at [580, 688] on link "Applications for 20 Pinehurst Cres, Dunsborough" at bounding box center [548, 711] width 182 height 73
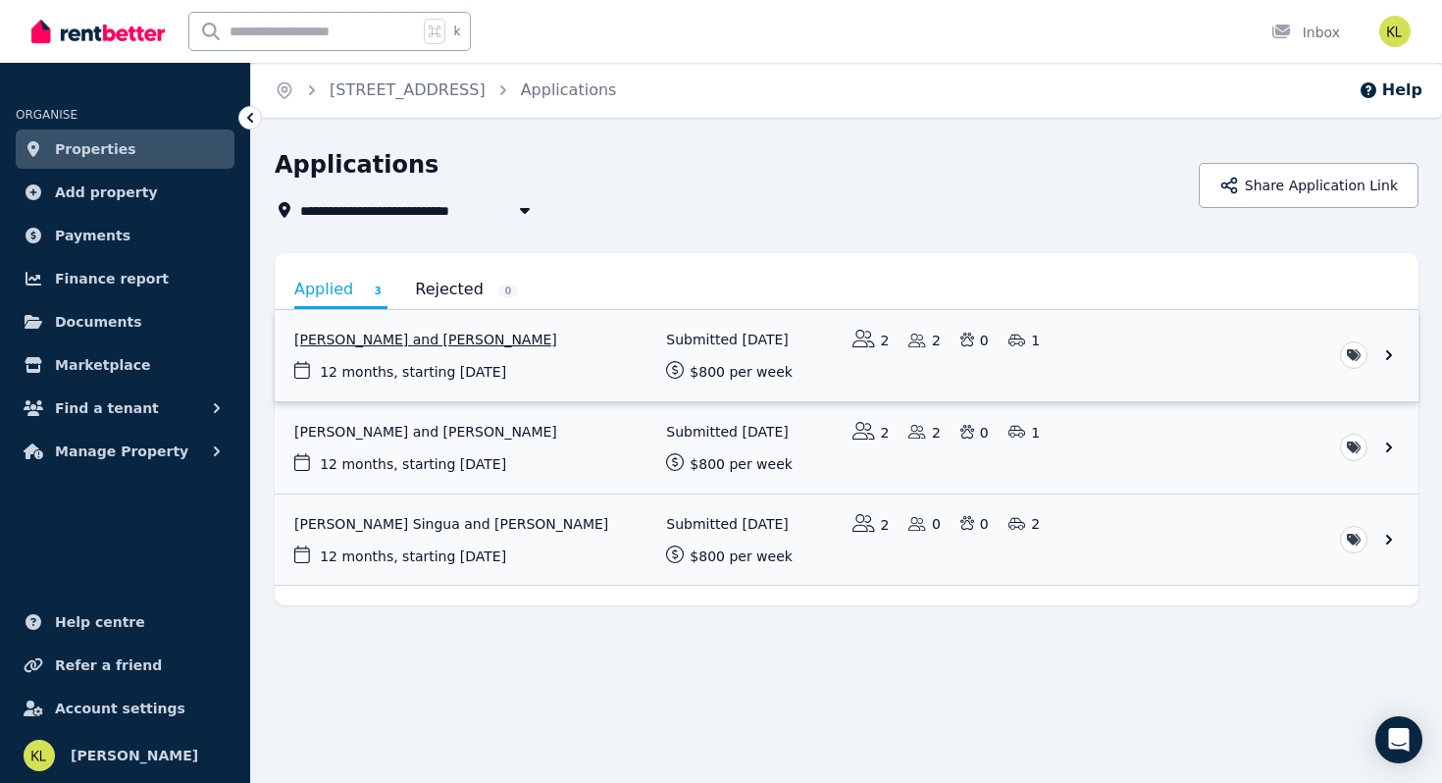
click at [1395, 349] on link "View application: Anthony Conner and Jayne Ord" at bounding box center [847, 355] width 1144 height 91
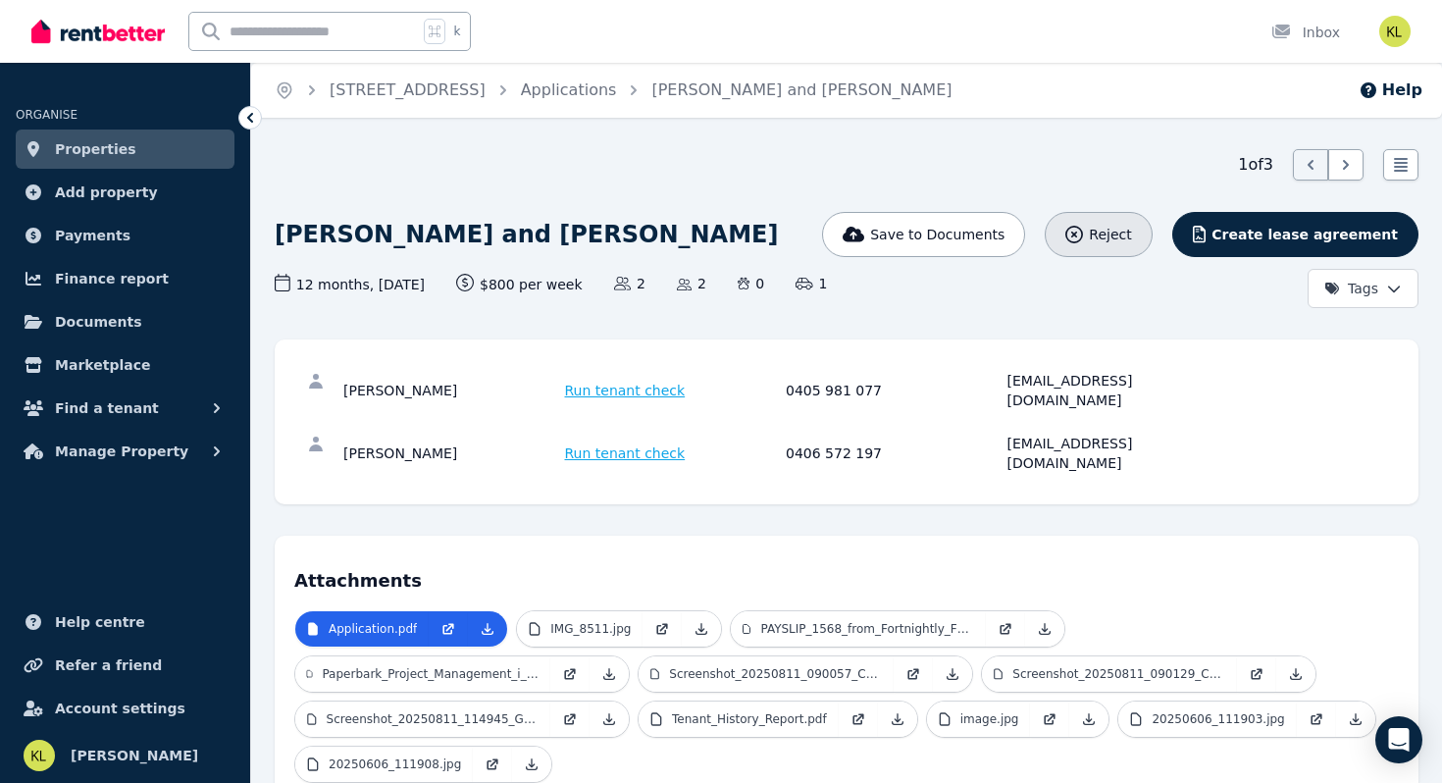
click at [1083, 235] on icon "button" at bounding box center [1074, 235] width 18 height 18
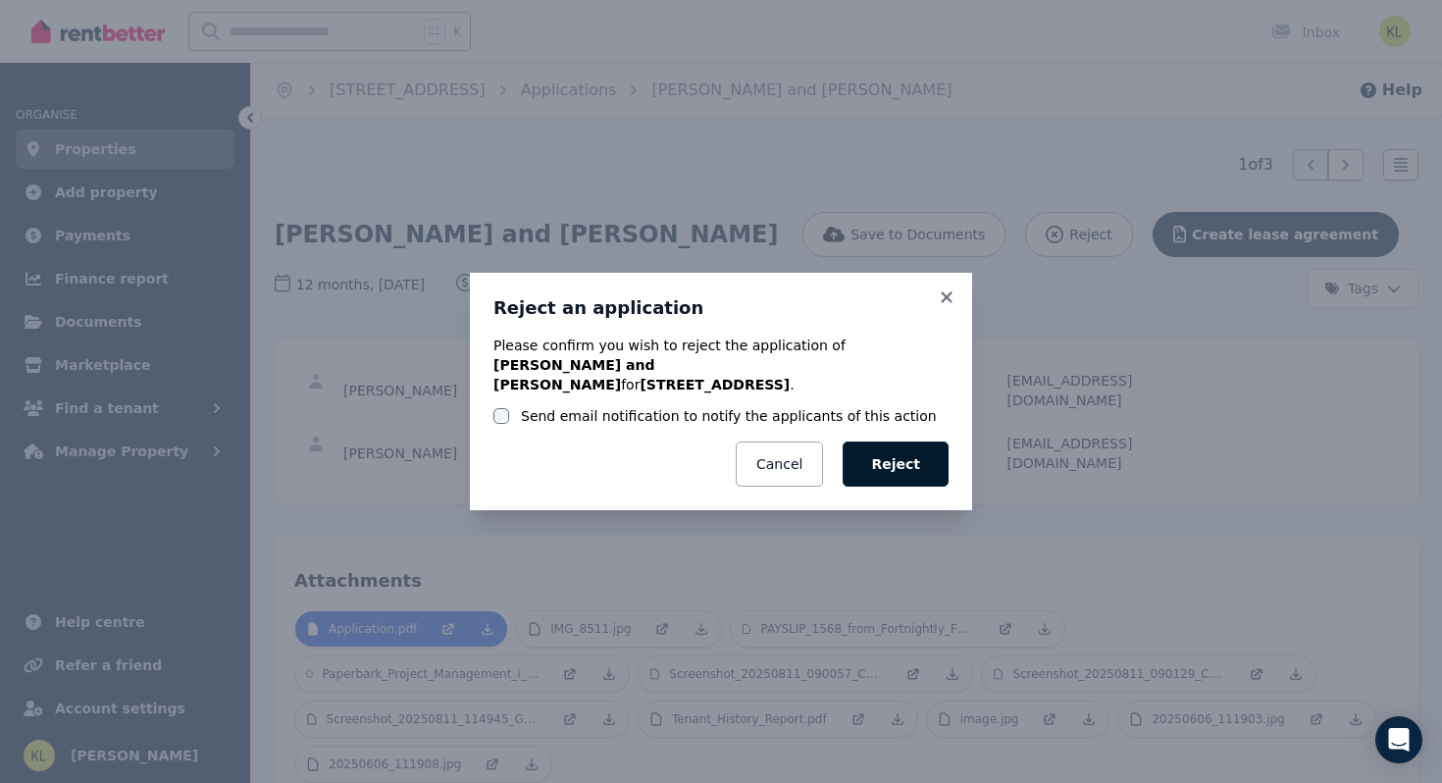
click at [897, 463] on button "Reject" at bounding box center [896, 463] width 106 height 45
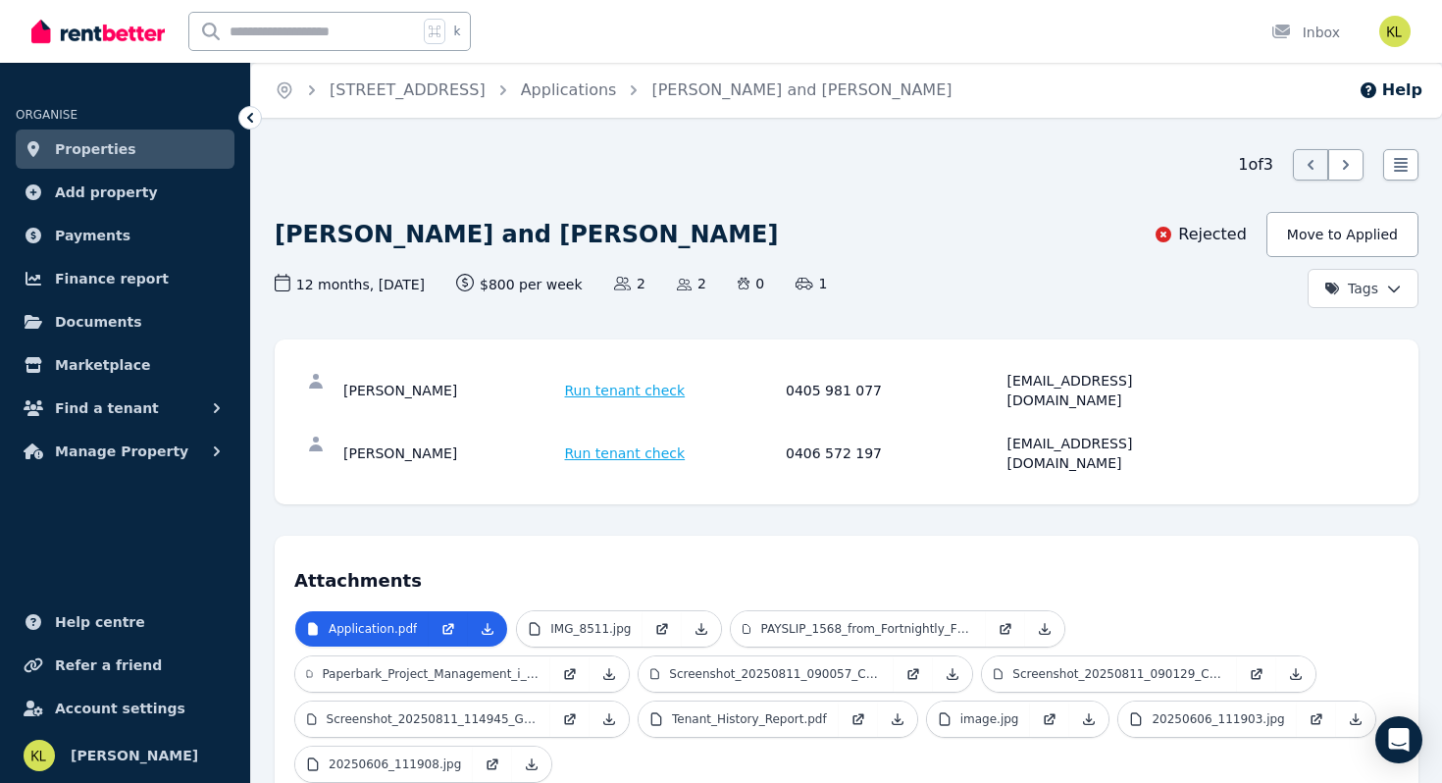
click at [250, 118] on icon at bounding box center [250, 118] width 20 height 20
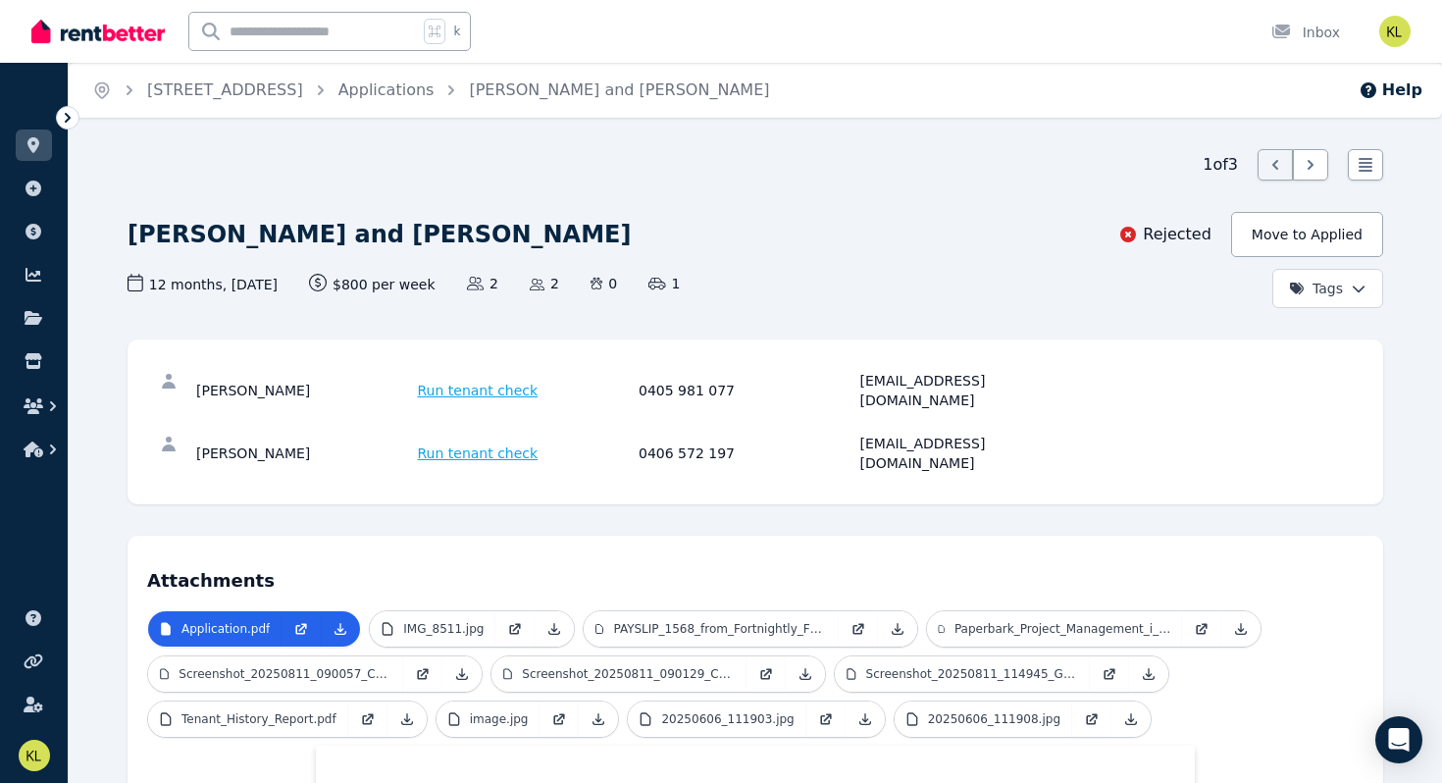
click at [66, 122] on icon at bounding box center [68, 118] width 6 height 10
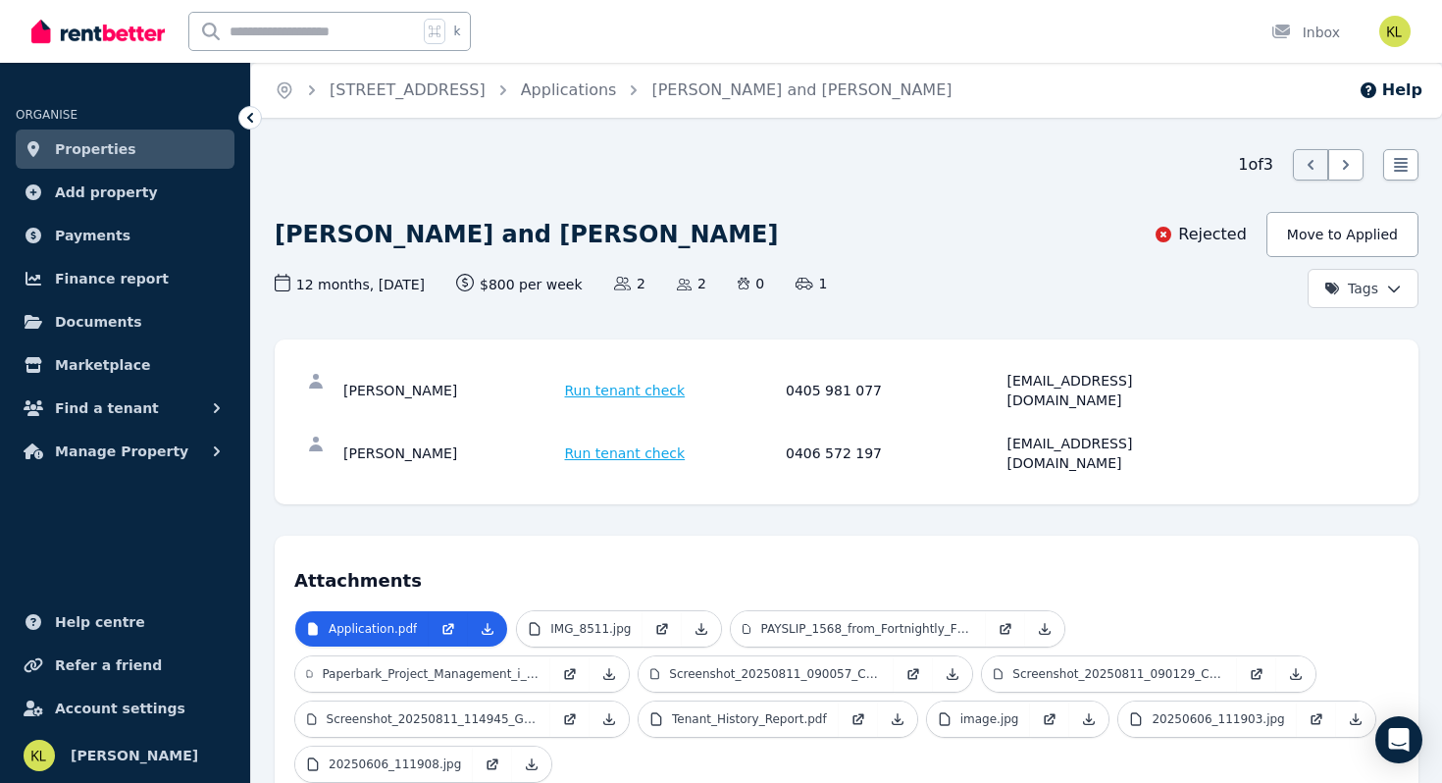
click at [95, 155] on span "Properties" at bounding box center [95, 149] width 81 height 24
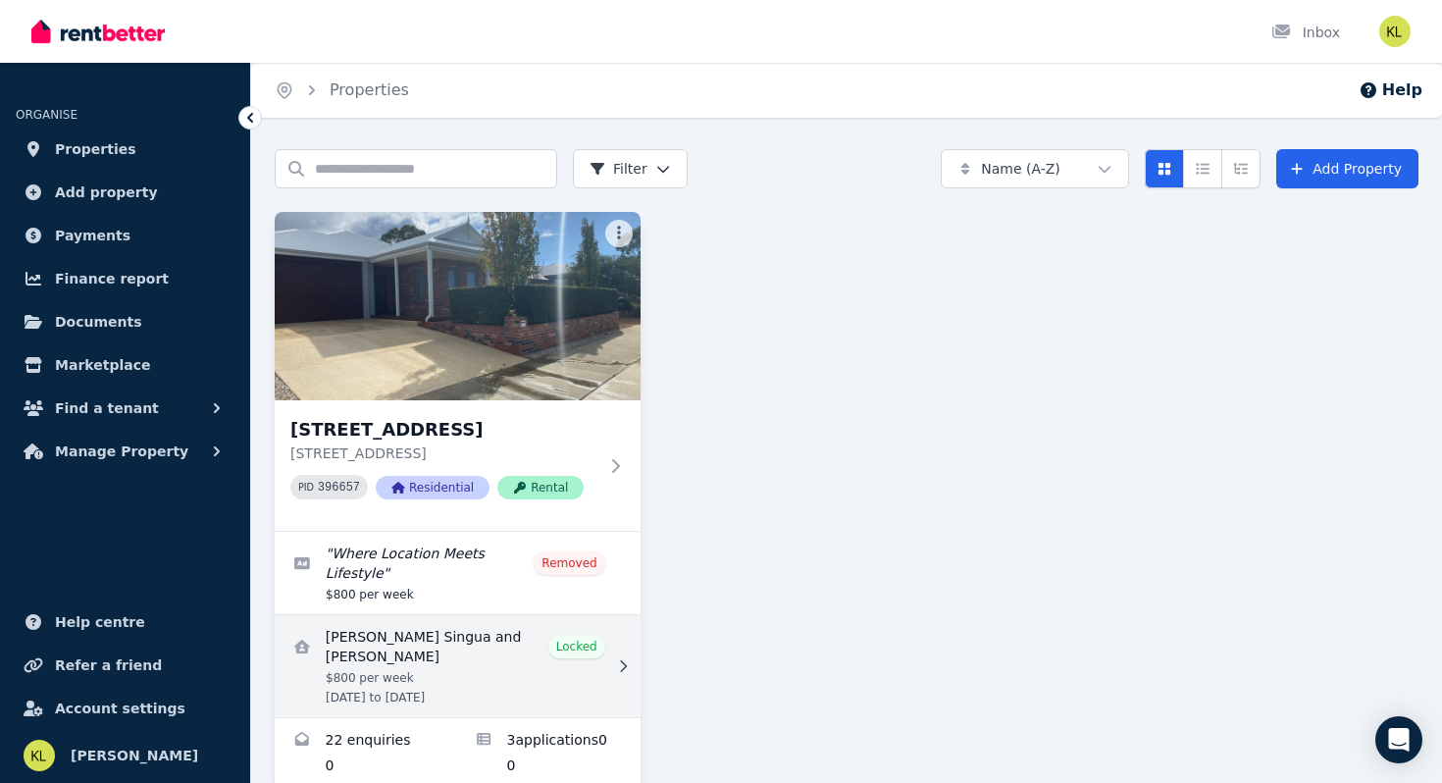
scroll to position [43, 0]
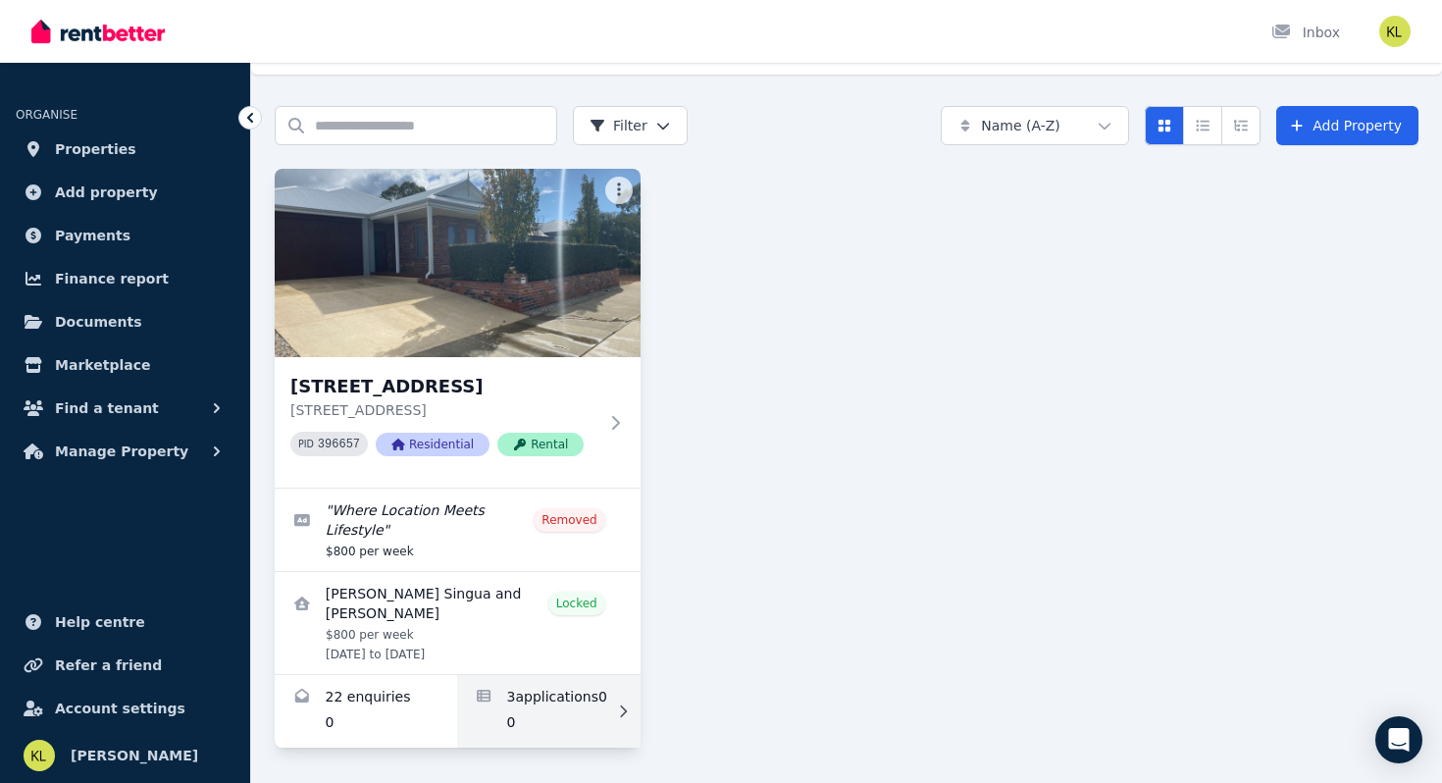
click at [527, 695] on link "Applications for 20 Pinehurst Cres, Dunsborough" at bounding box center [548, 711] width 182 height 73
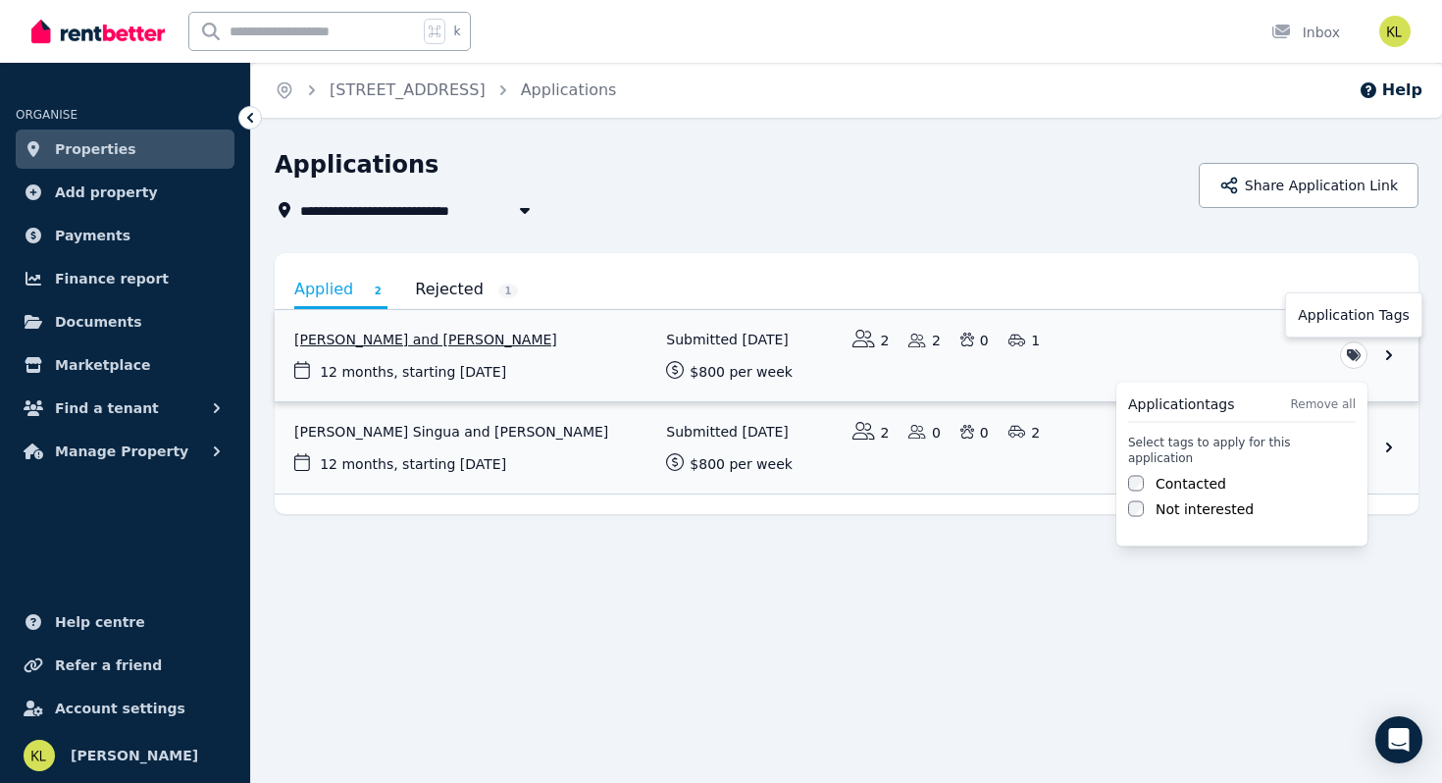
click at [1361, 352] on html "**********" at bounding box center [721, 391] width 1442 height 783
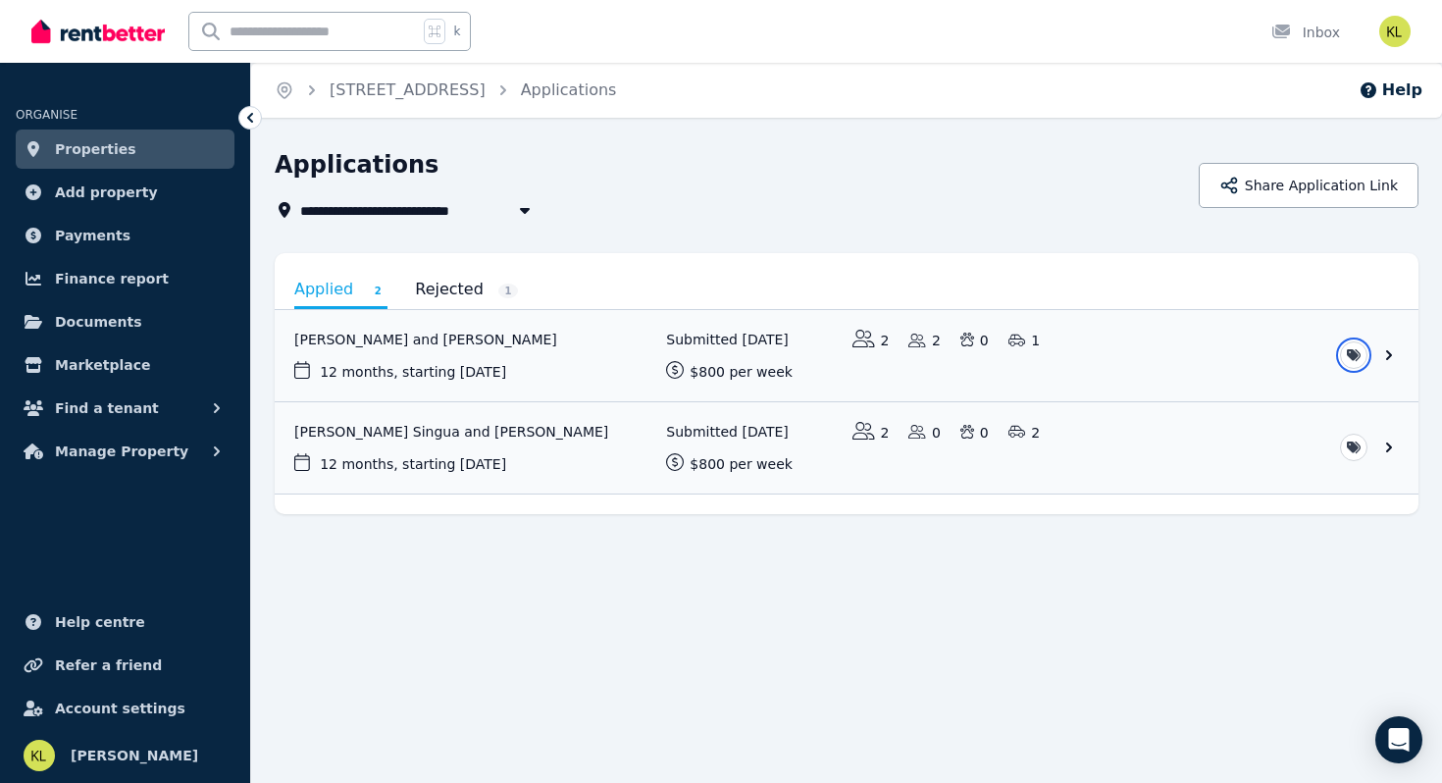
click at [402, 359] on html "**********" at bounding box center [721, 391] width 1442 height 783
click at [406, 342] on link "View application: Anthony Conner and Jayne Ord" at bounding box center [847, 355] width 1144 height 91
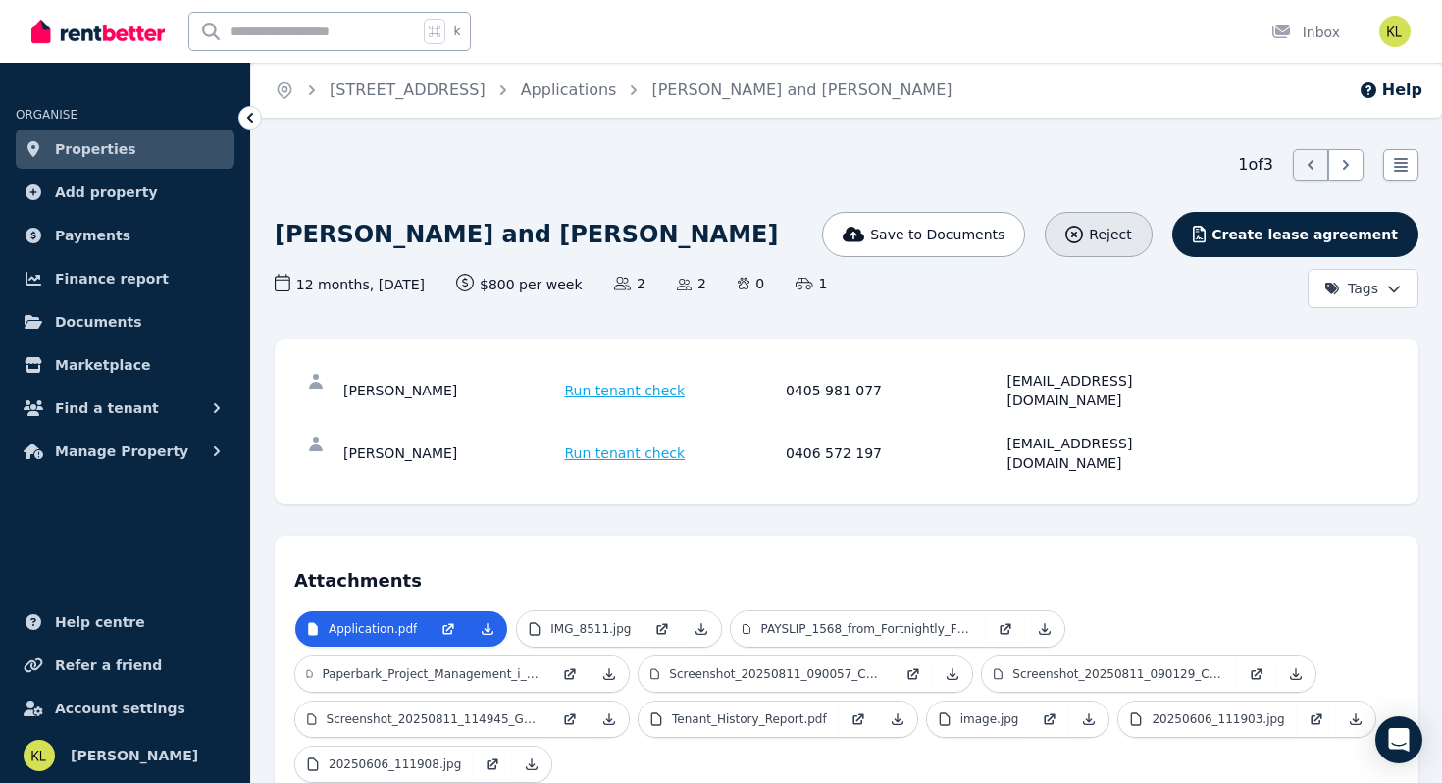
click at [1083, 234] on icon "button" at bounding box center [1074, 235] width 18 height 18
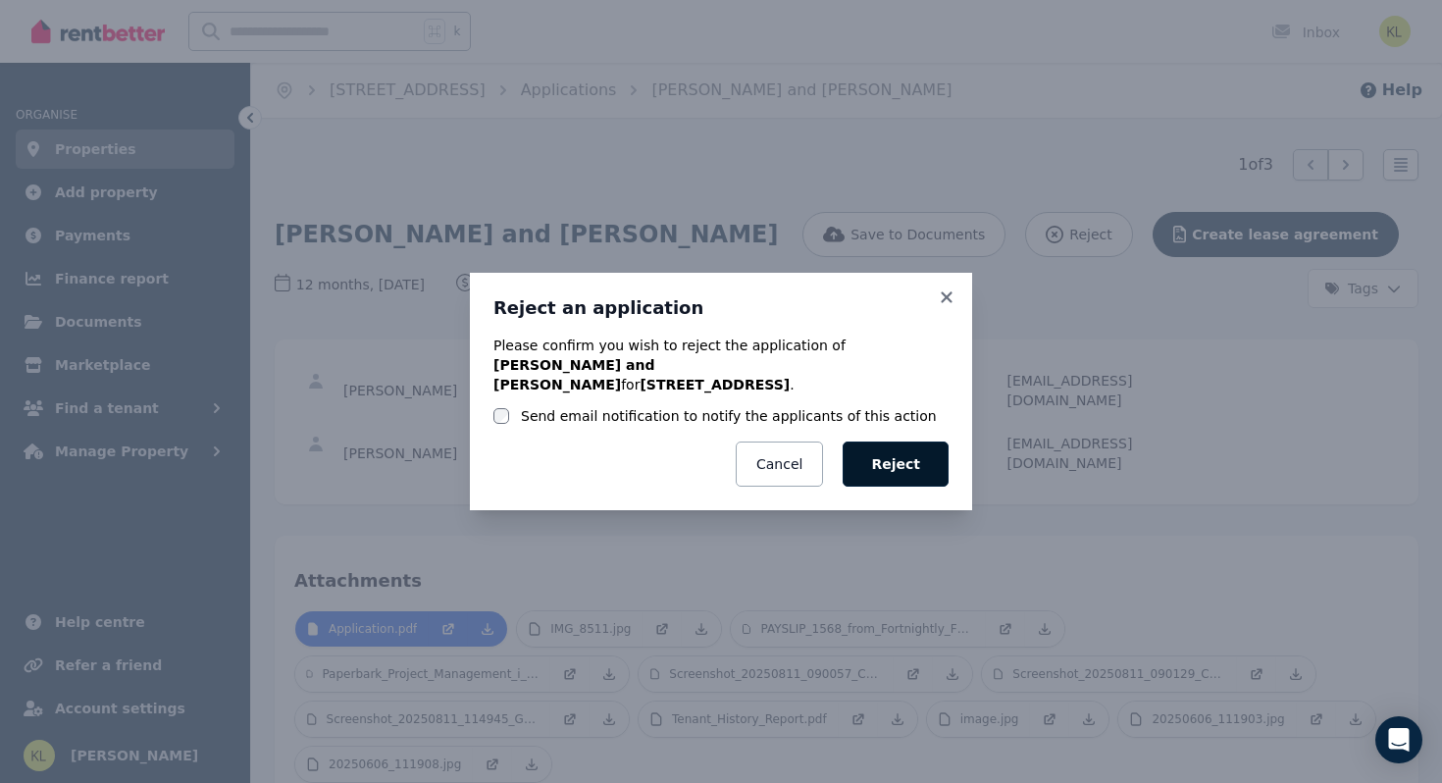
click at [898, 468] on button "Reject" at bounding box center [896, 463] width 106 height 45
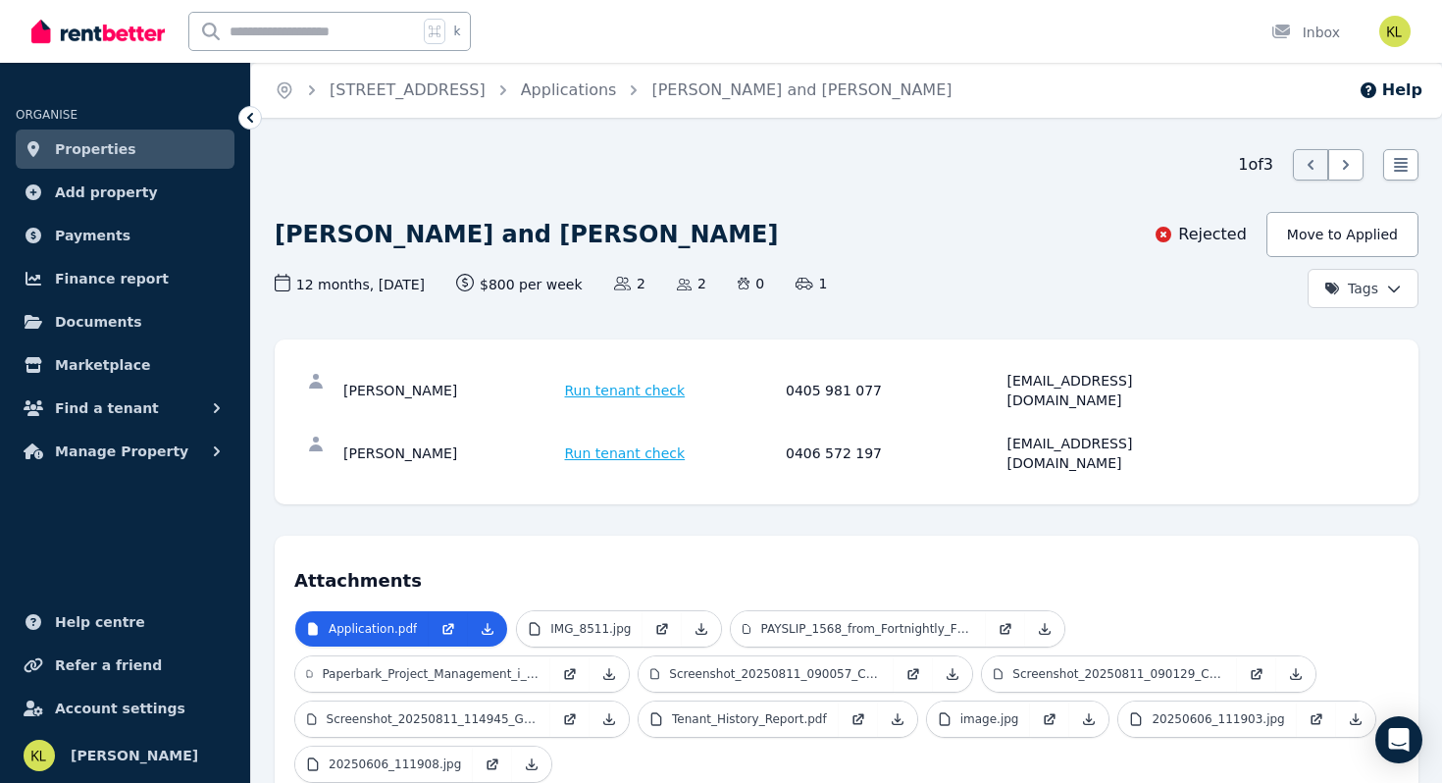
click at [251, 115] on icon at bounding box center [250, 118] width 6 height 10
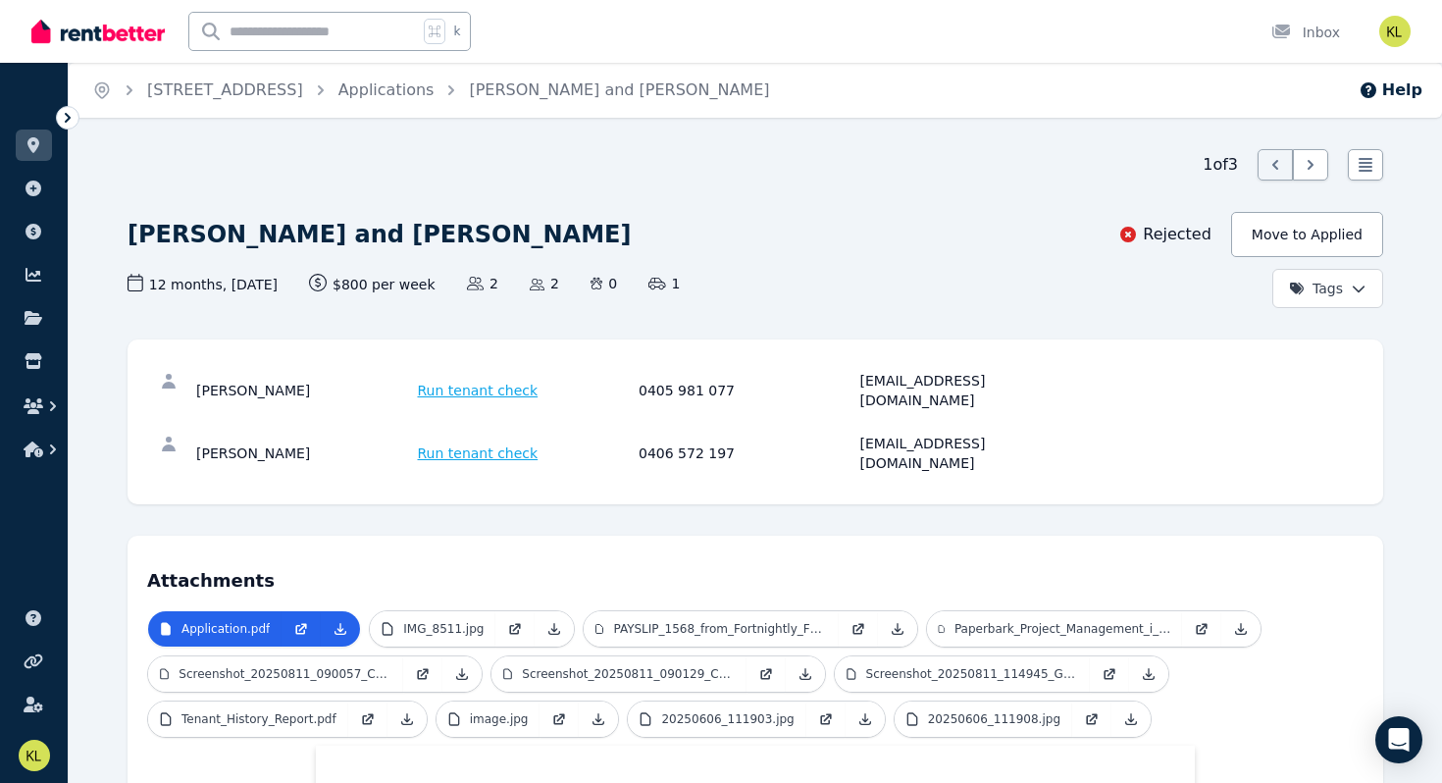
click at [71, 114] on icon at bounding box center [68, 118] width 20 height 20
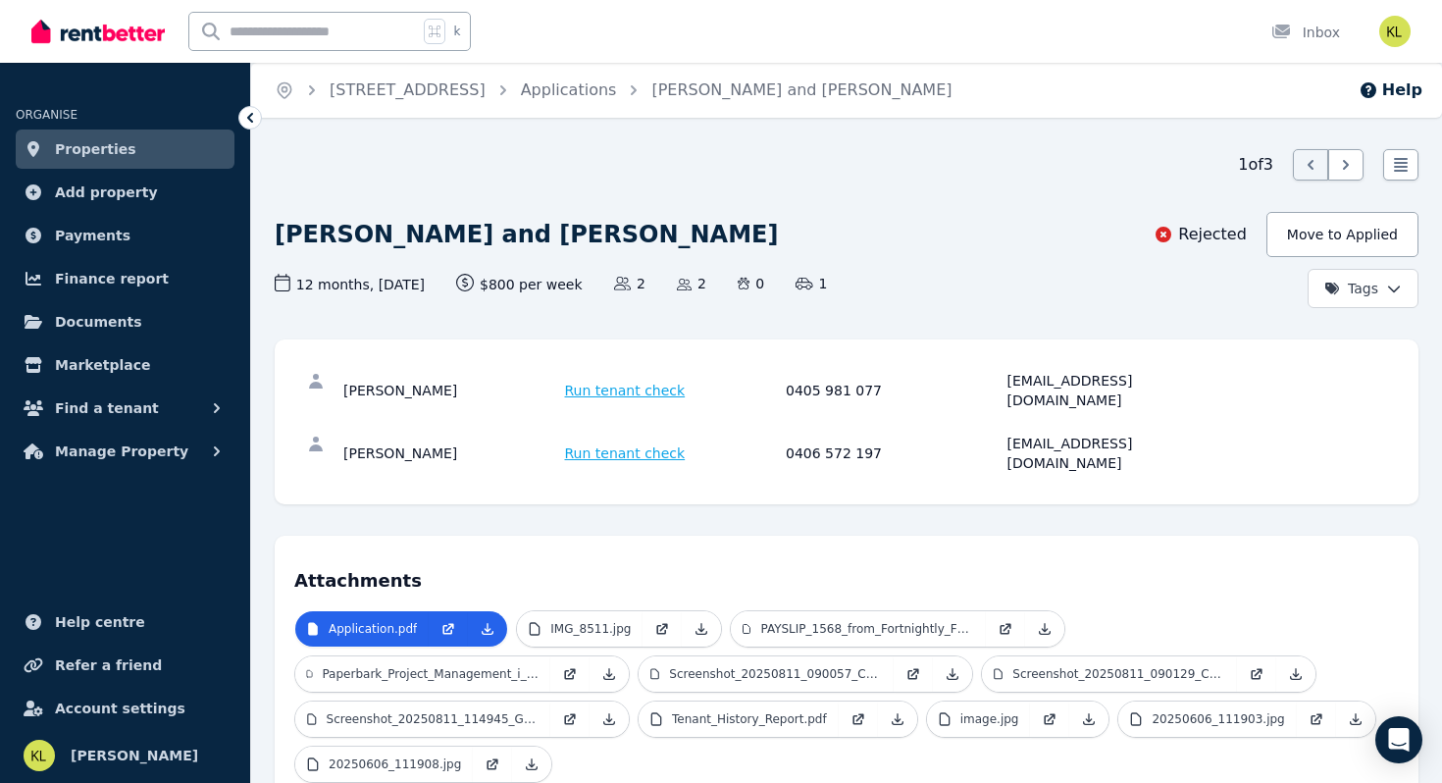
click at [49, 138] on link "Properties" at bounding box center [125, 149] width 219 height 39
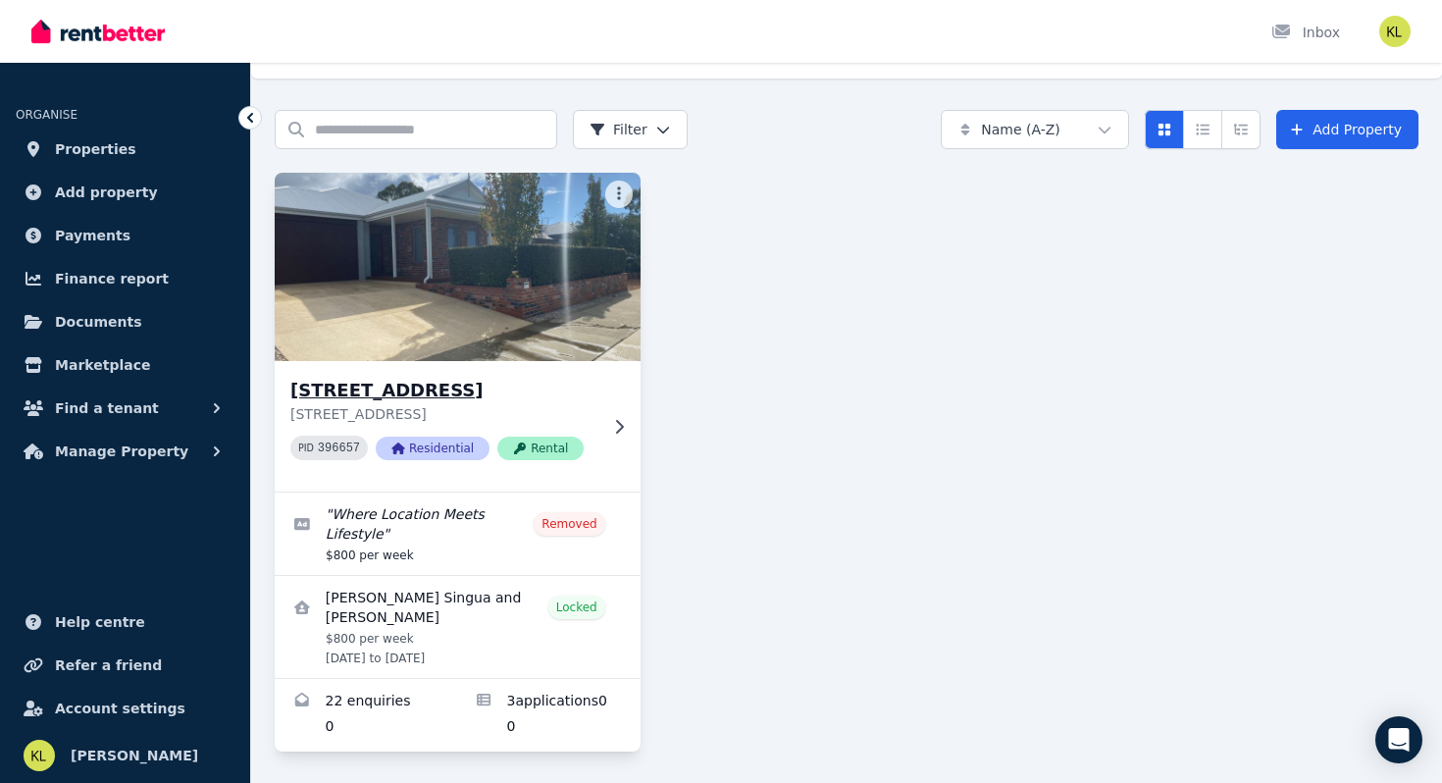
scroll to position [43, 0]
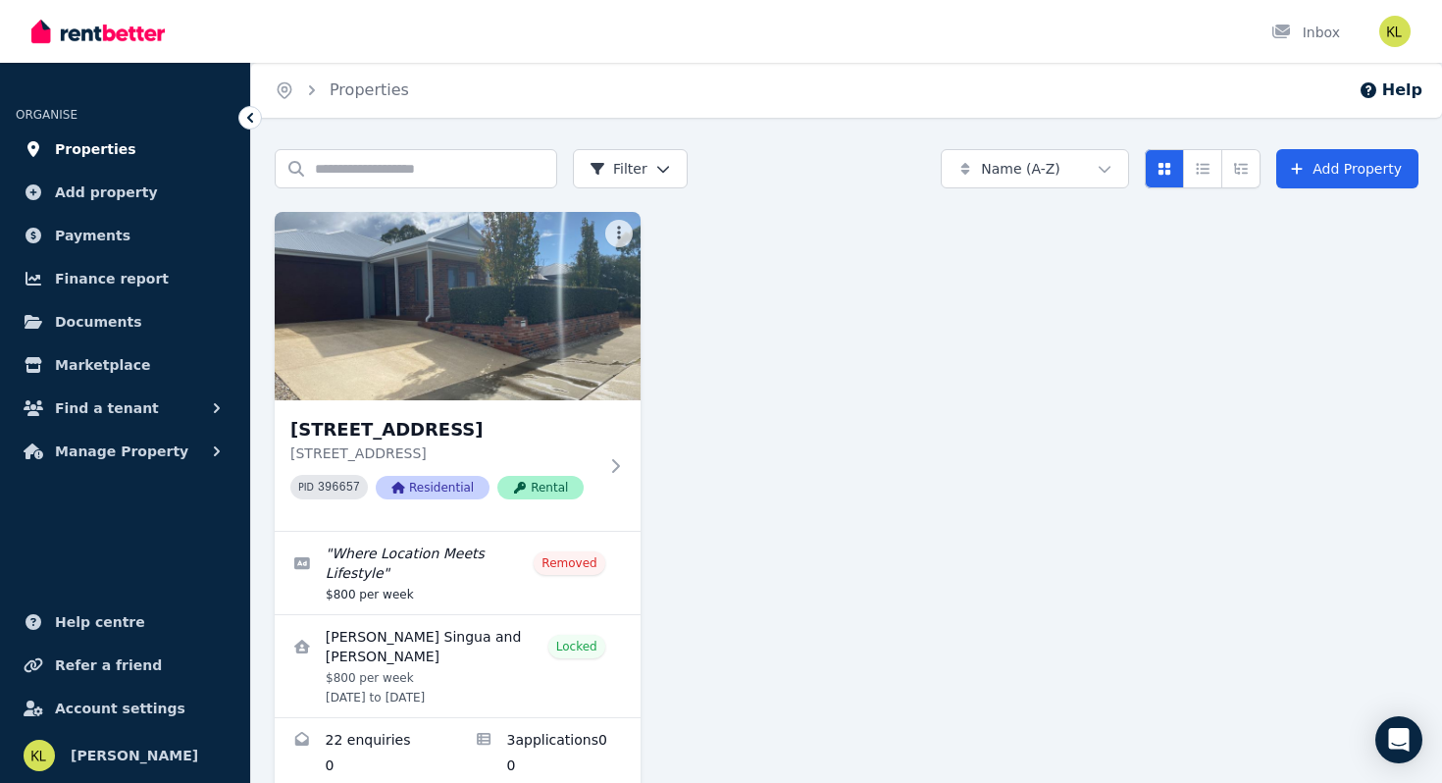
click at [68, 145] on span "Properties" at bounding box center [95, 149] width 81 height 24
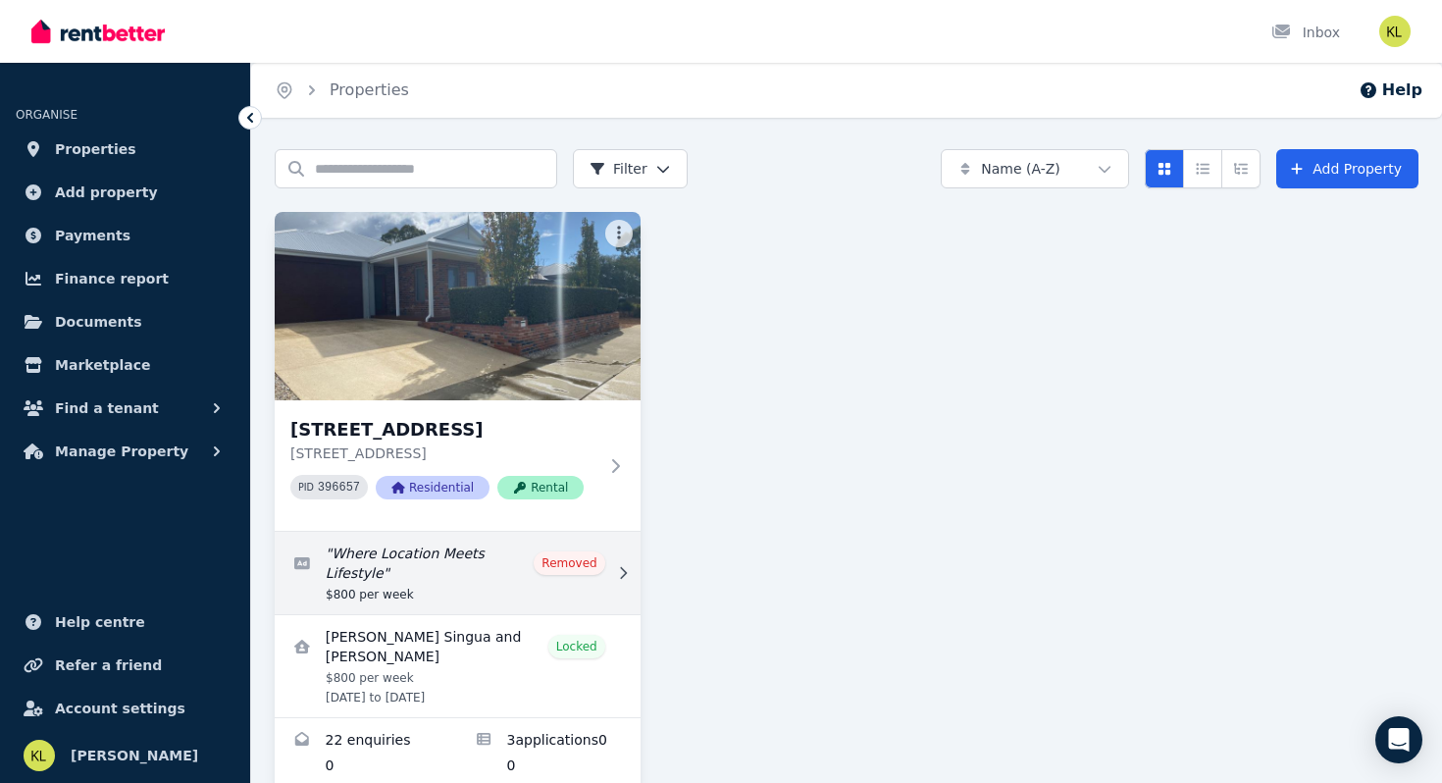
scroll to position [43, 0]
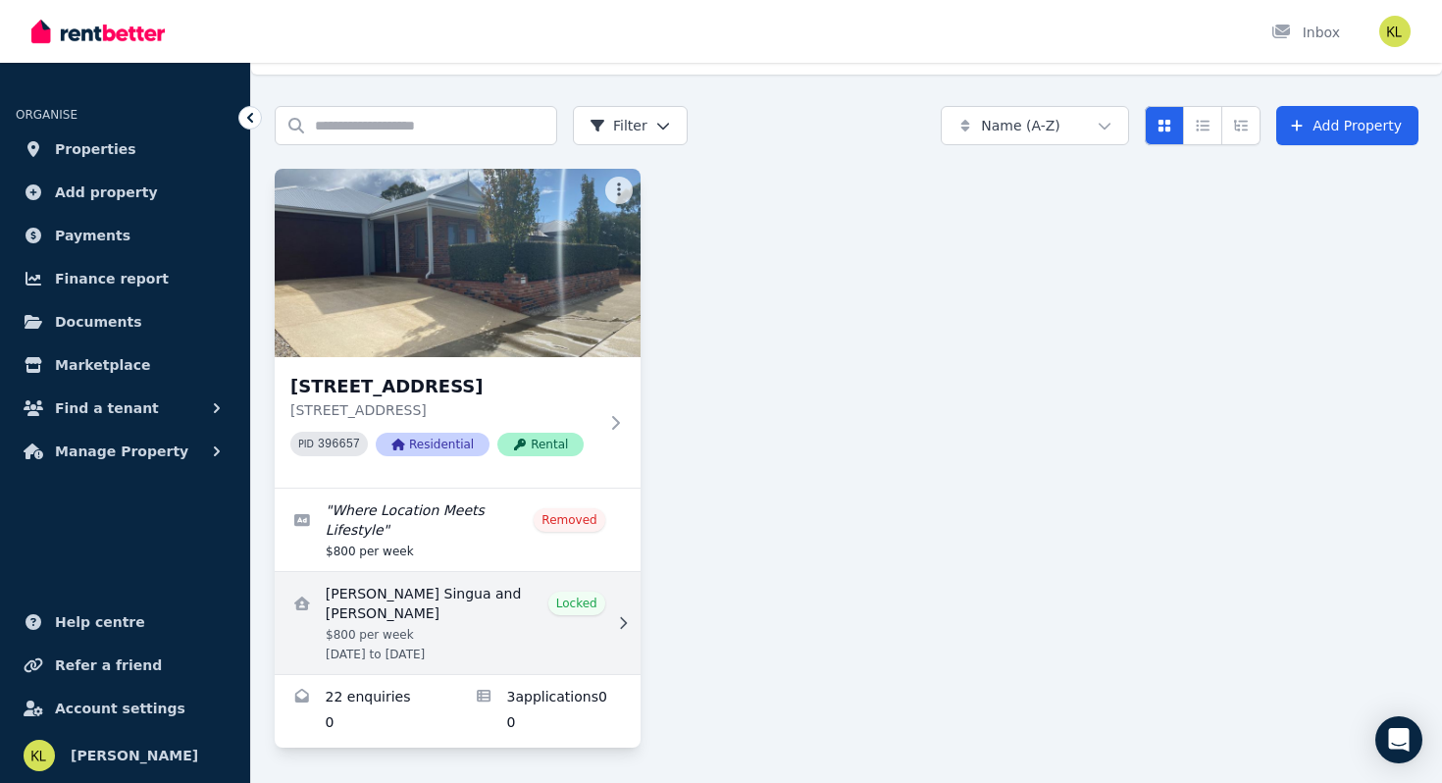
click at [417, 621] on link "View details for Marnelli Barrientos Singua and Madhur Khurana" at bounding box center [458, 623] width 366 height 102
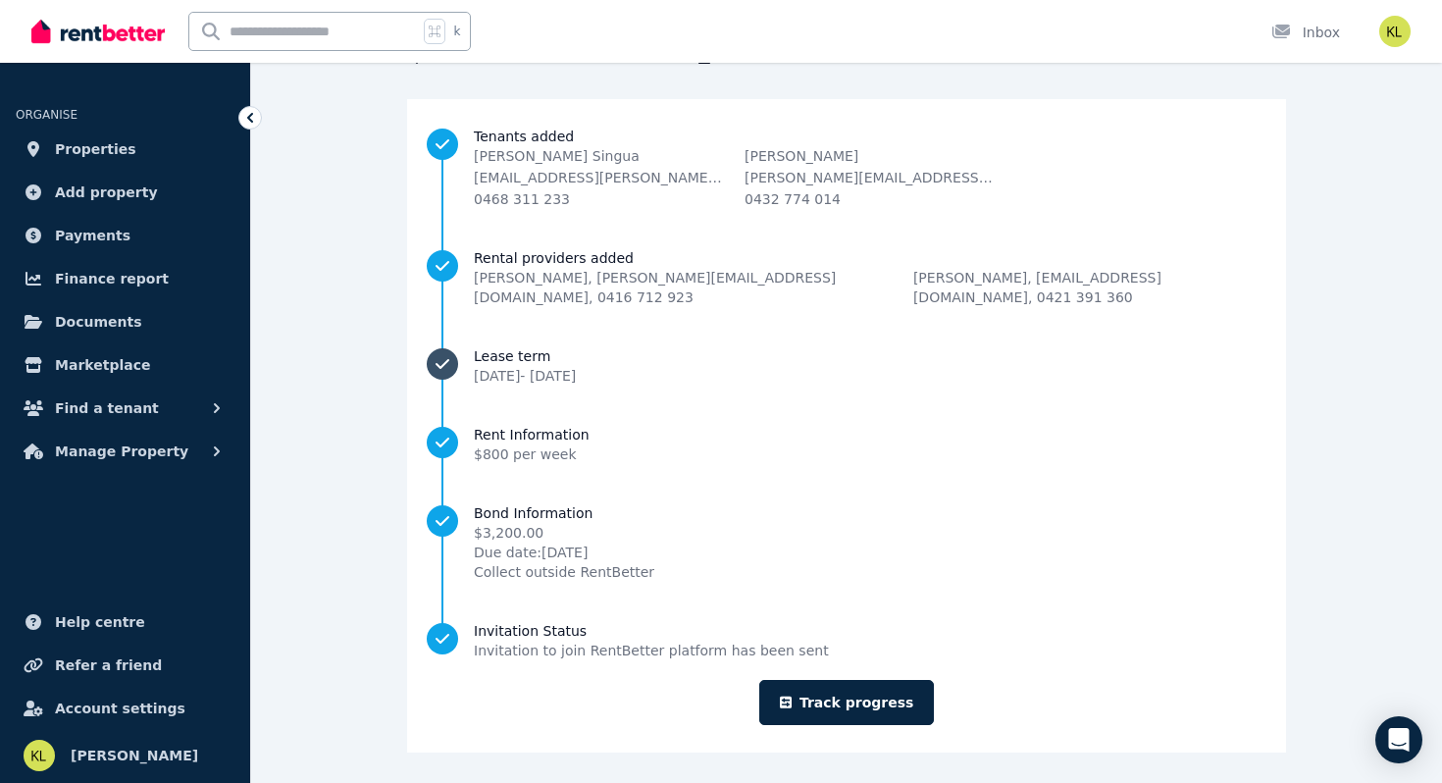
scroll to position [159, 0]
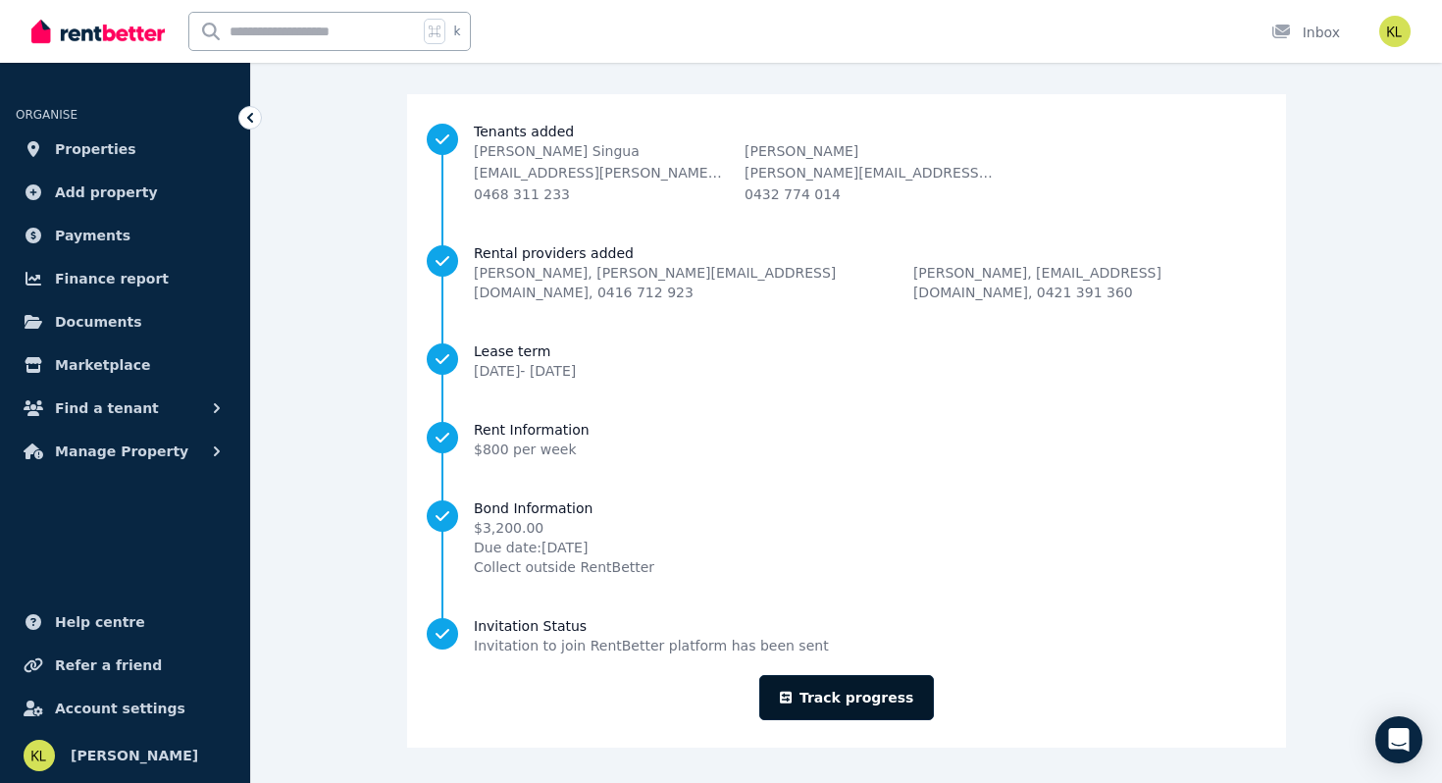
click at [857, 702] on link "Track progress" at bounding box center [847, 697] width 176 height 45
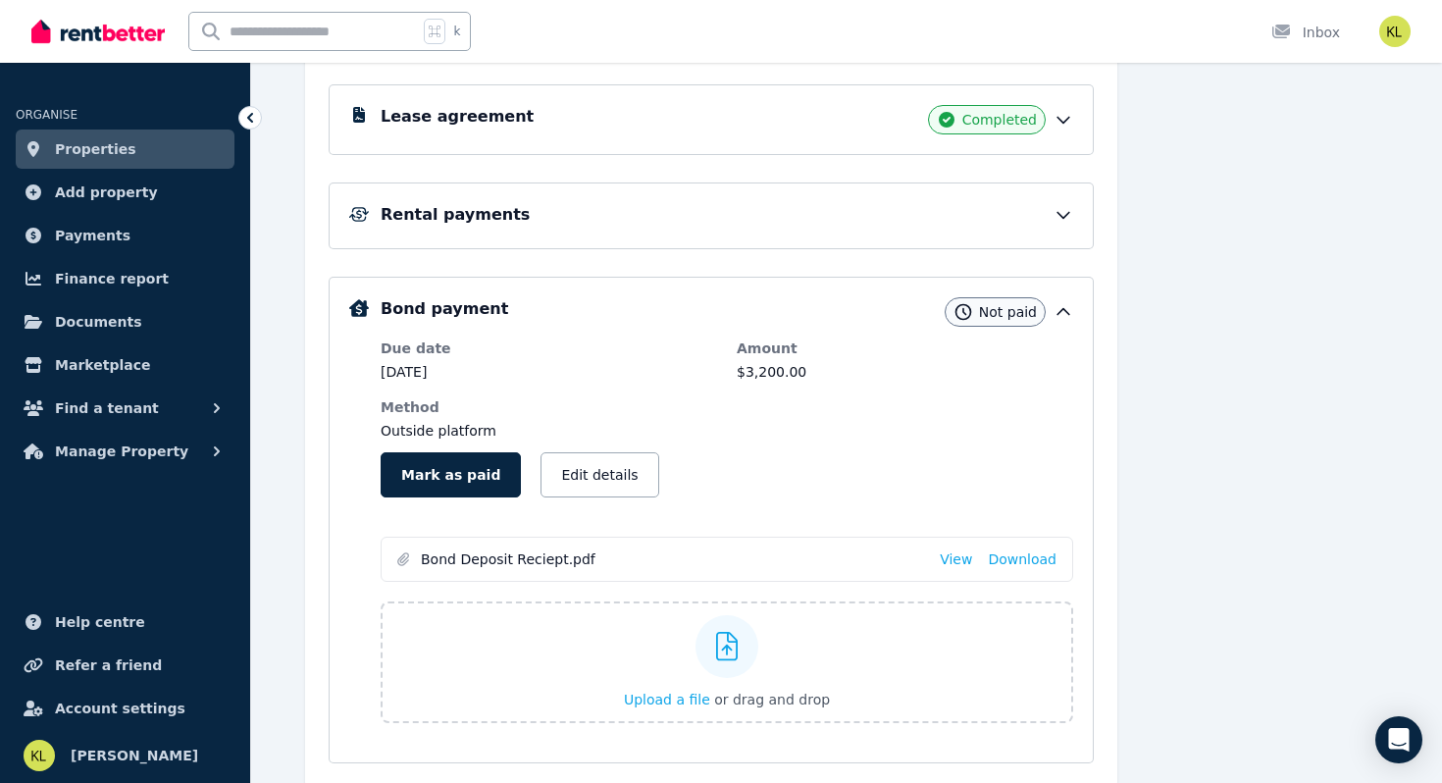
scroll to position [443, 0]
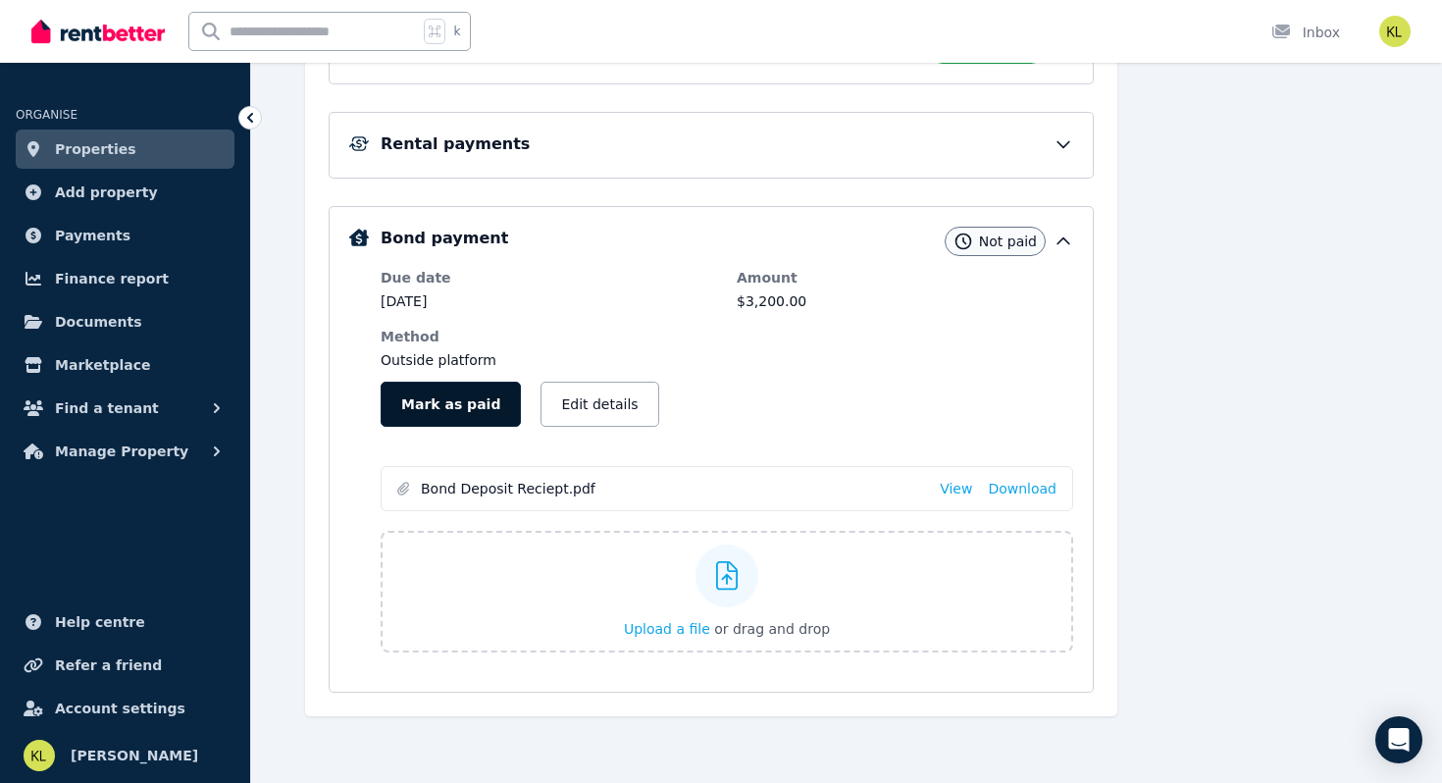
click at [441, 389] on button "Mark as paid" at bounding box center [451, 404] width 140 height 45
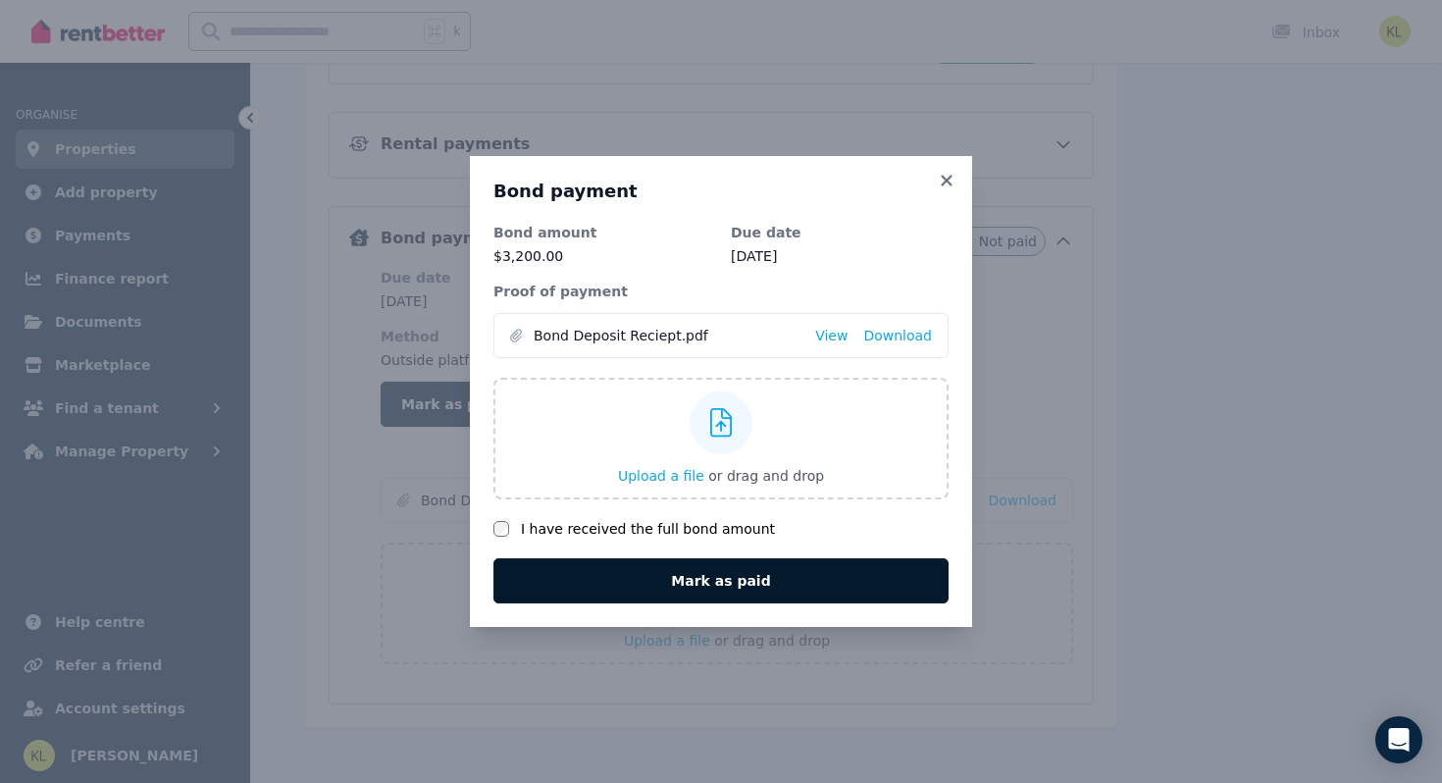
click at [593, 577] on button "Mark as paid" at bounding box center [720, 580] width 455 height 45
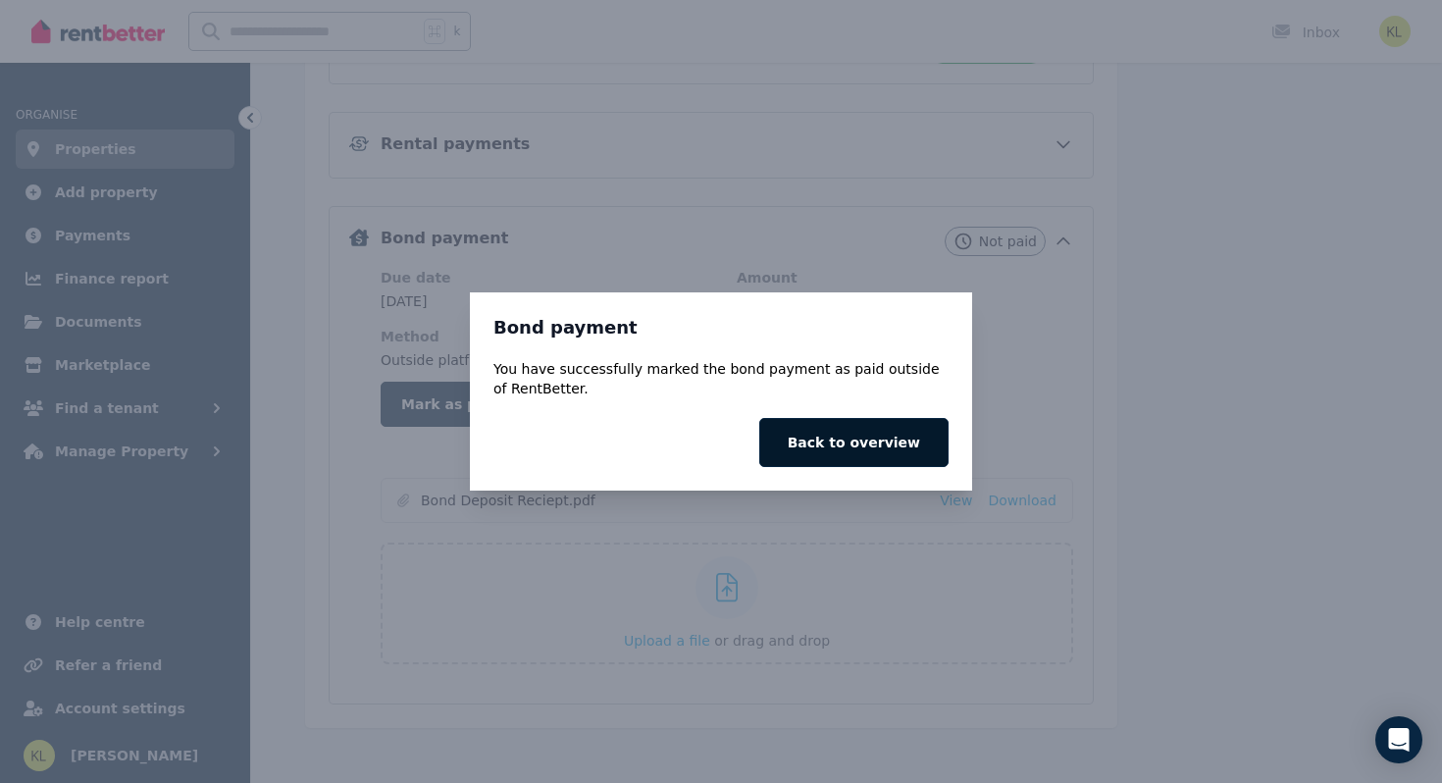
click at [832, 443] on button "Back to overview" at bounding box center [853, 442] width 189 height 49
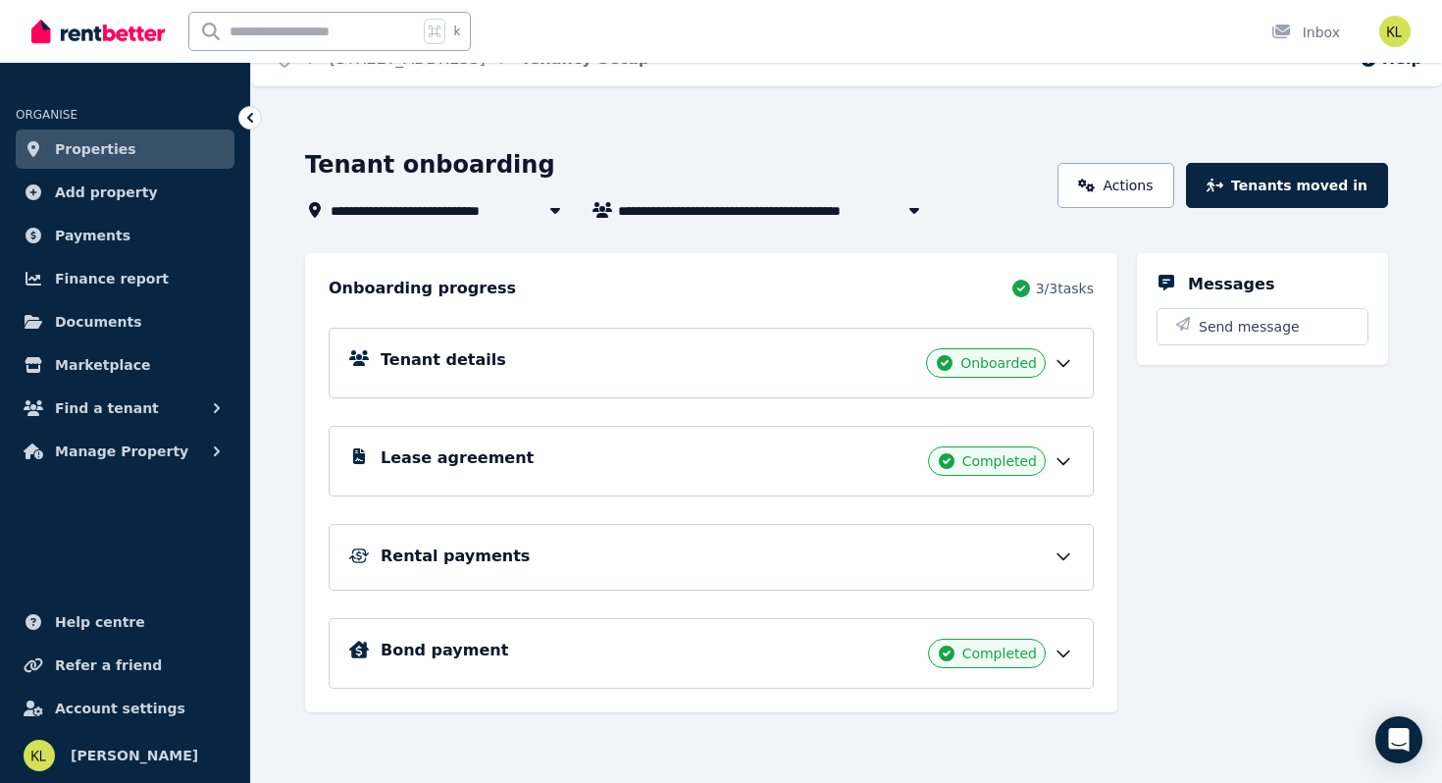
scroll to position [31, 0]
click at [1067, 654] on icon at bounding box center [1064, 654] width 20 height 20
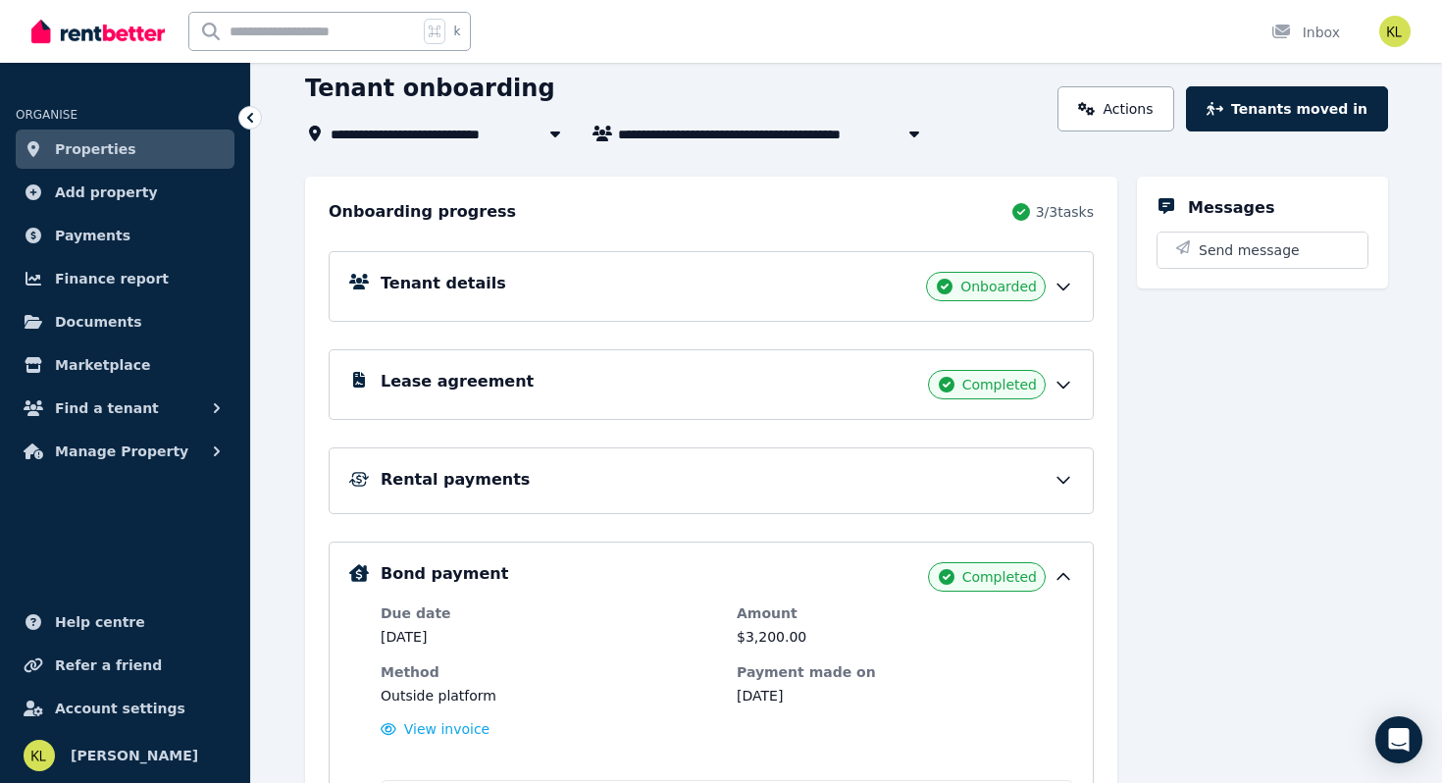
scroll to position [118, 0]
